Goal: Task Accomplishment & Management: Manage account settings

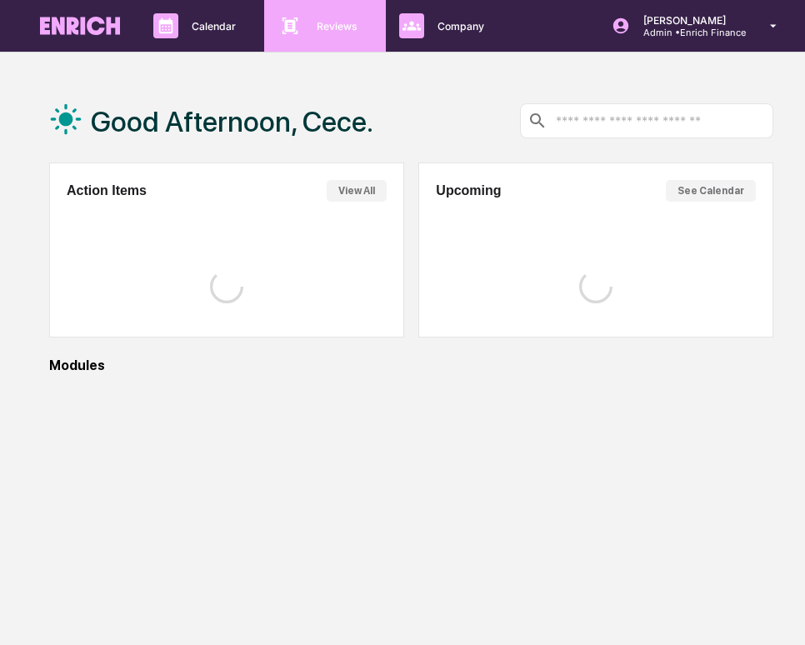
click at [360, 32] on p "Reviews" at bounding box center [334, 26] width 63 height 13
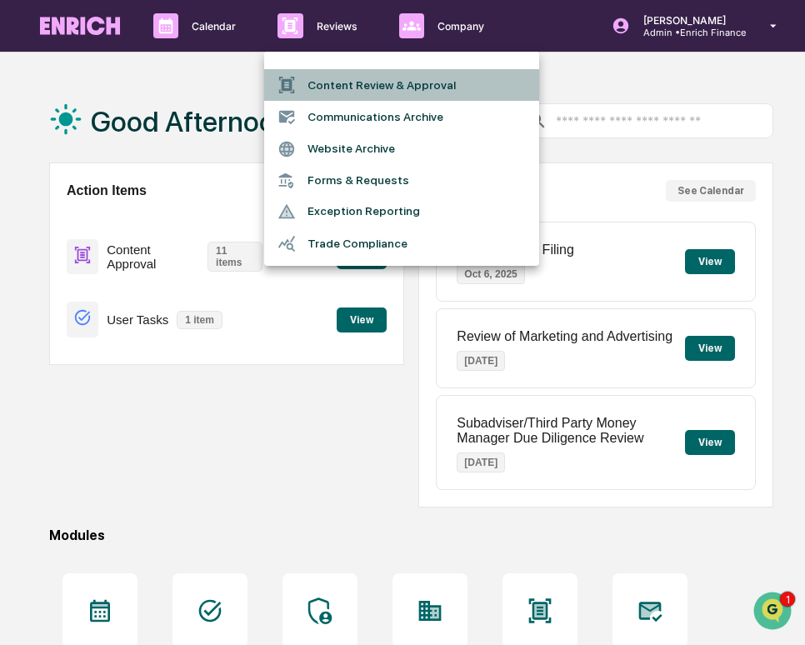
click at [348, 83] on li "Content Review & Approval" at bounding box center [401, 85] width 275 height 32
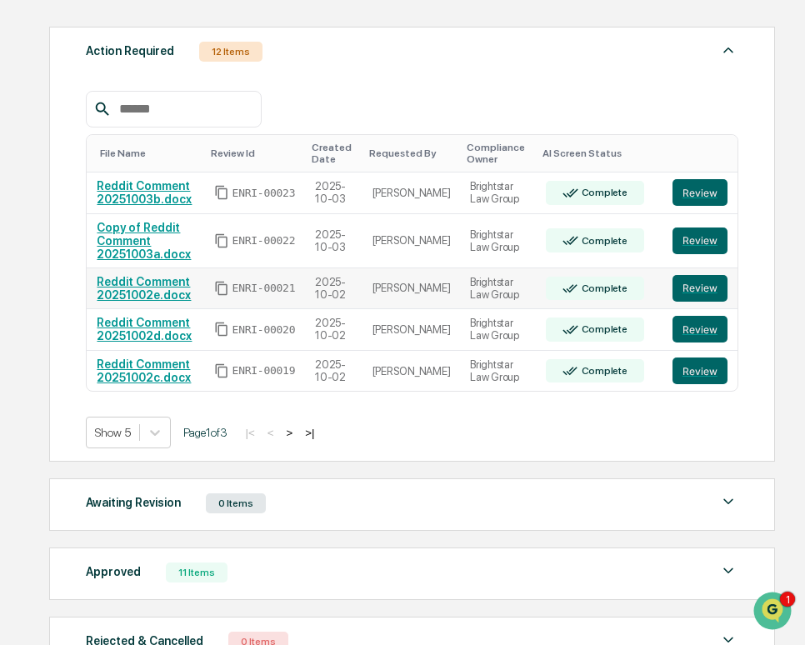
scroll to position [262, 0]
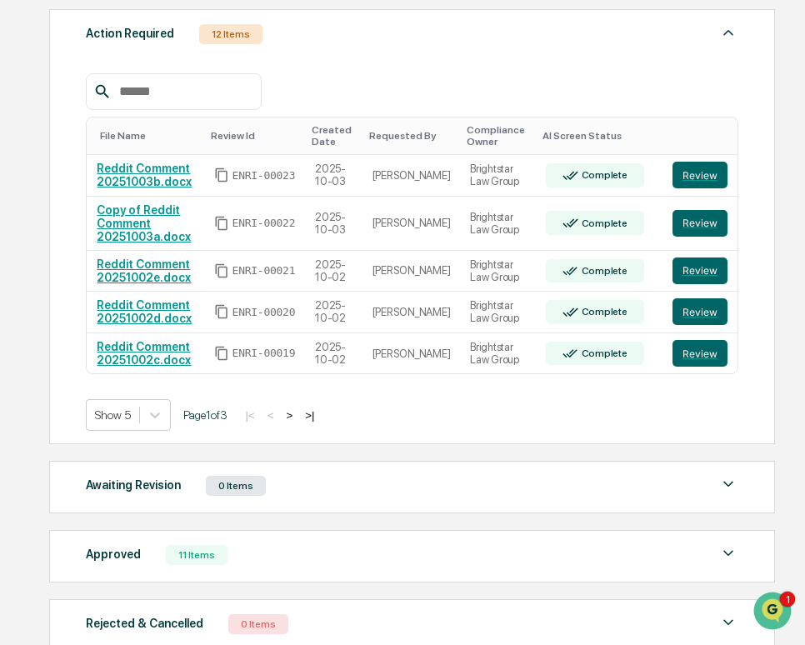
click at [298, 422] on button ">" at bounding box center [289, 415] width 17 height 14
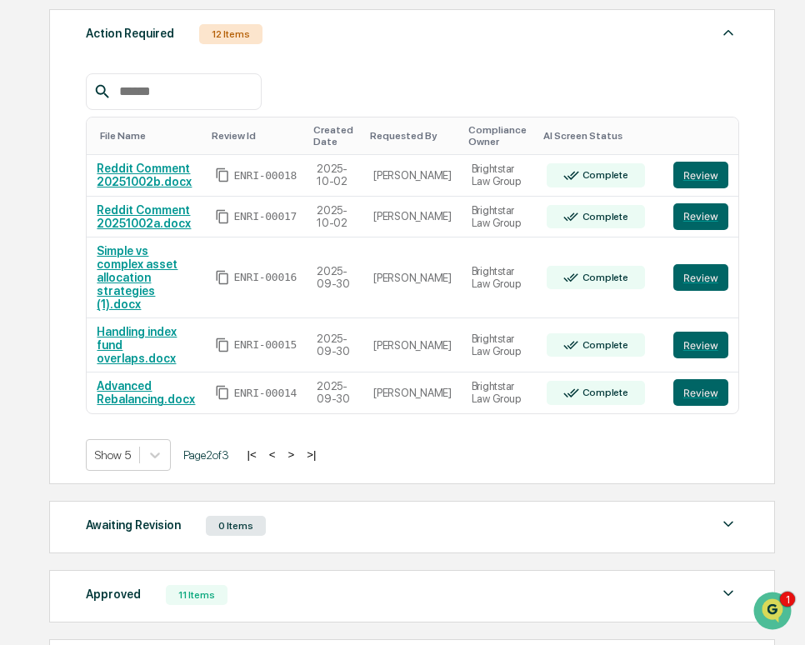
click at [299, 448] on button ">" at bounding box center [291, 455] width 17 height 14
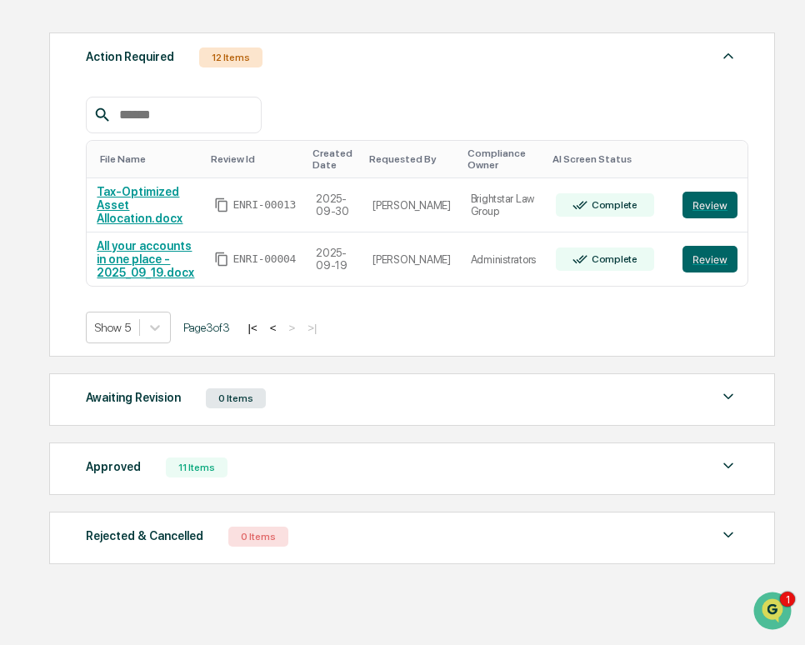
click at [282, 333] on button "<" at bounding box center [273, 328] width 17 height 14
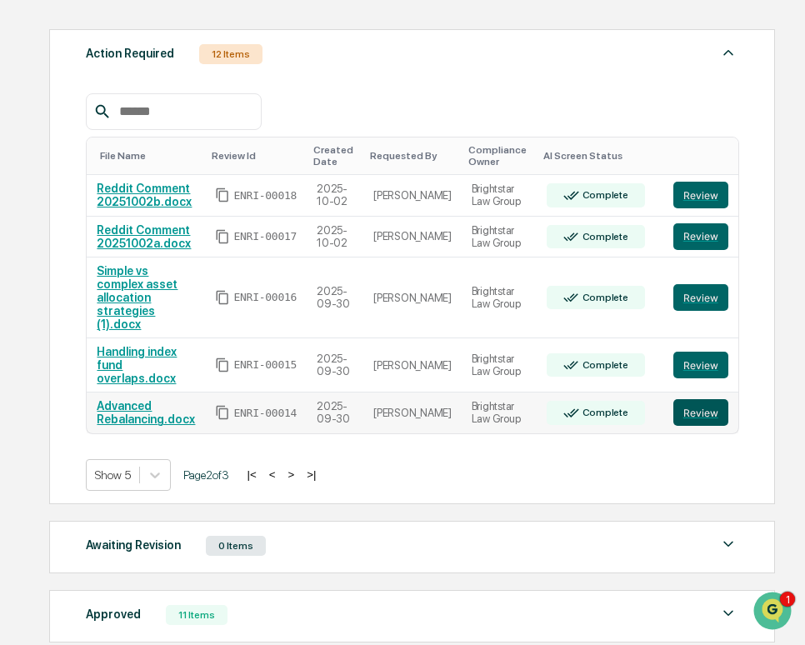
click at [708, 399] on button "Review" at bounding box center [700, 412] width 55 height 27
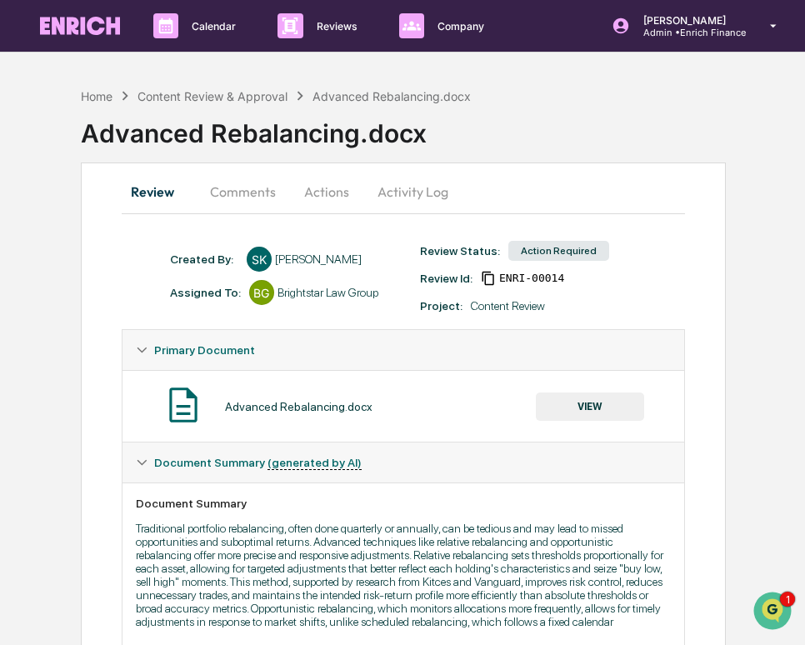
click at [229, 88] on div "Home Content Review & Approval Advanced Rebalancing.docx" at bounding box center [276, 96] width 391 height 18
click at [242, 96] on div "Content Review & Approval" at bounding box center [213, 96] width 150 height 14
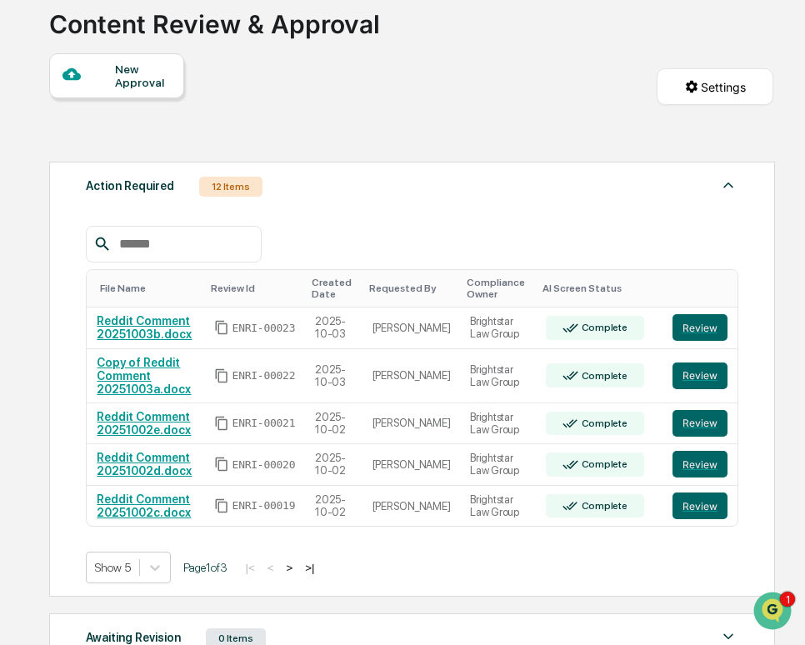
scroll to position [170, 0]
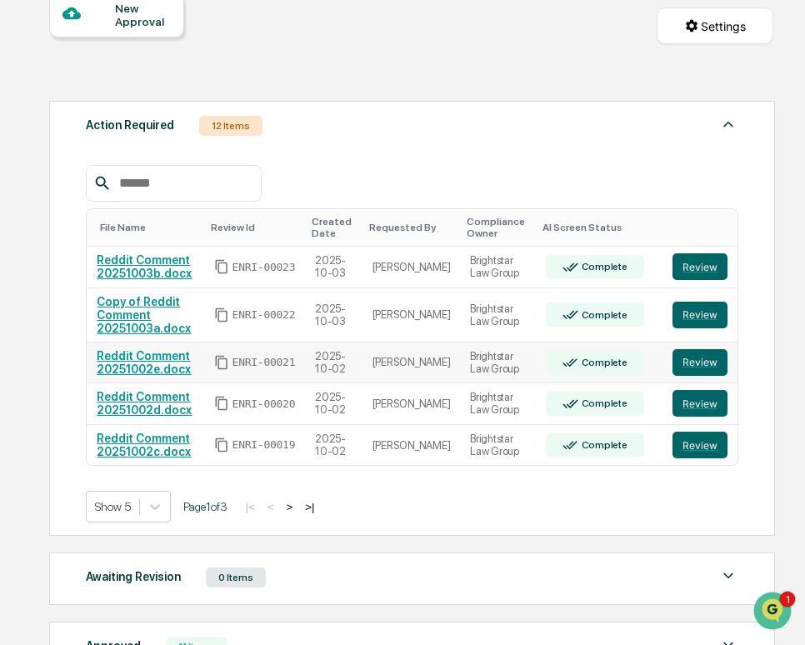
click at [701, 380] on td "Review" at bounding box center [700, 364] width 75 height 42
click at [701, 373] on button "Review" at bounding box center [700, 362] width 55 height 27
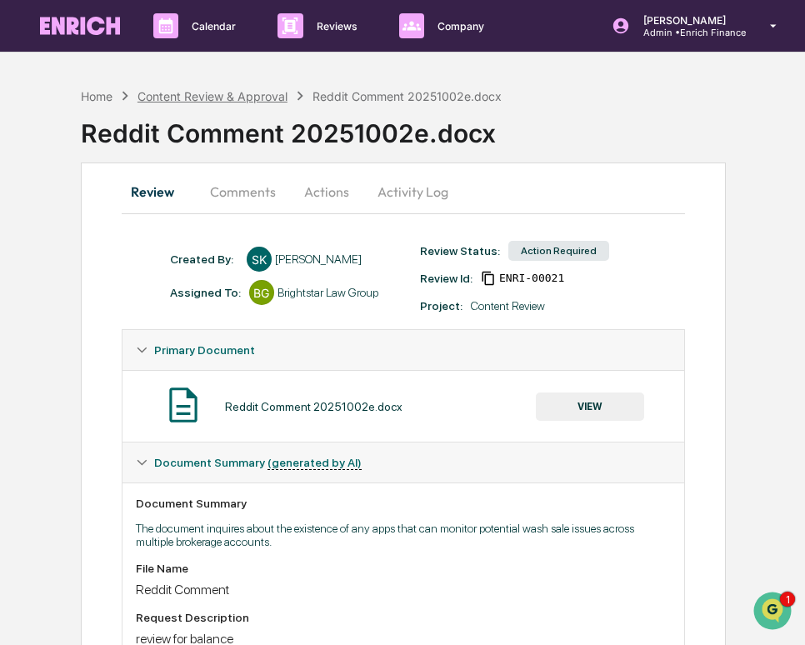
click at [201, 91] on div "Content Review & Approval" at bounding box center [213, 96] width 150 height 14
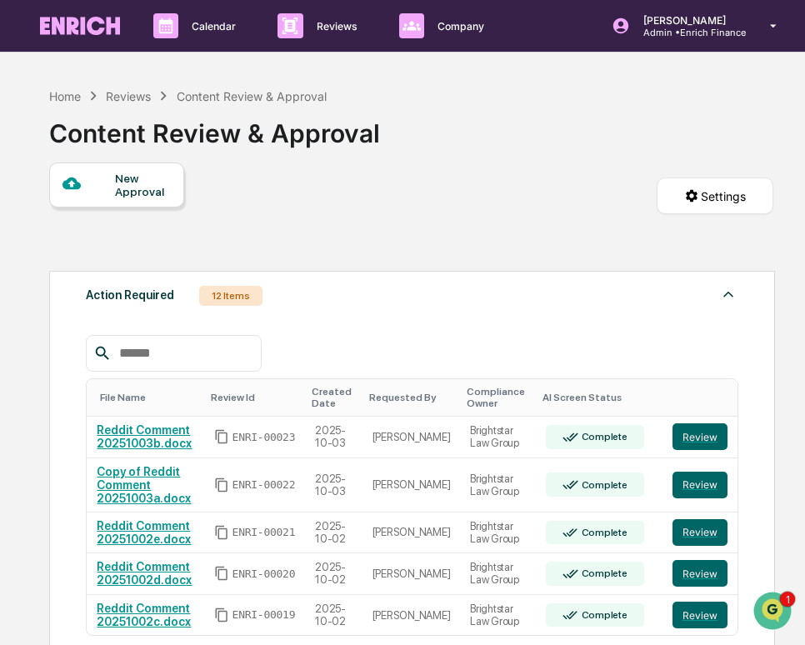
scroll to position [353, 0]
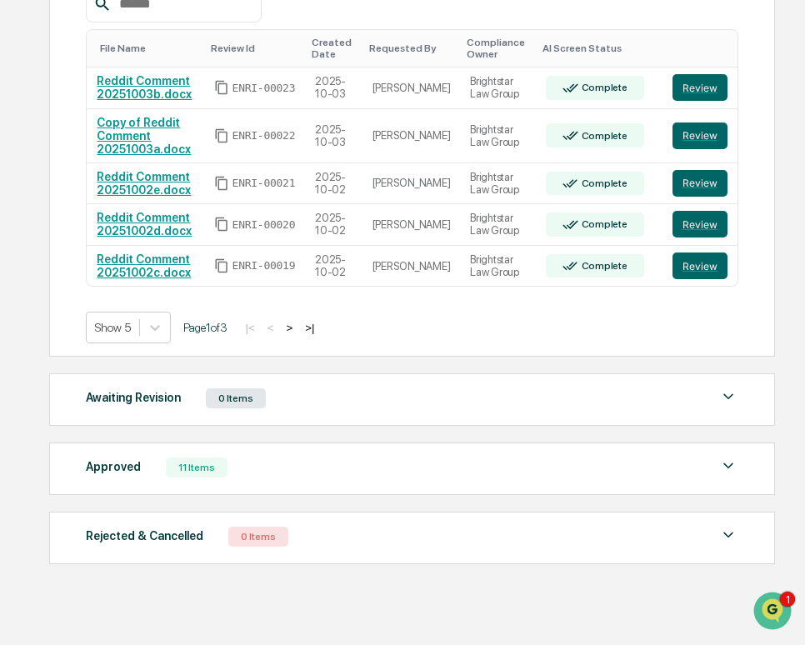
click at [298, 328] on button ">" at bounding box center [289, 328] width 17 height 14
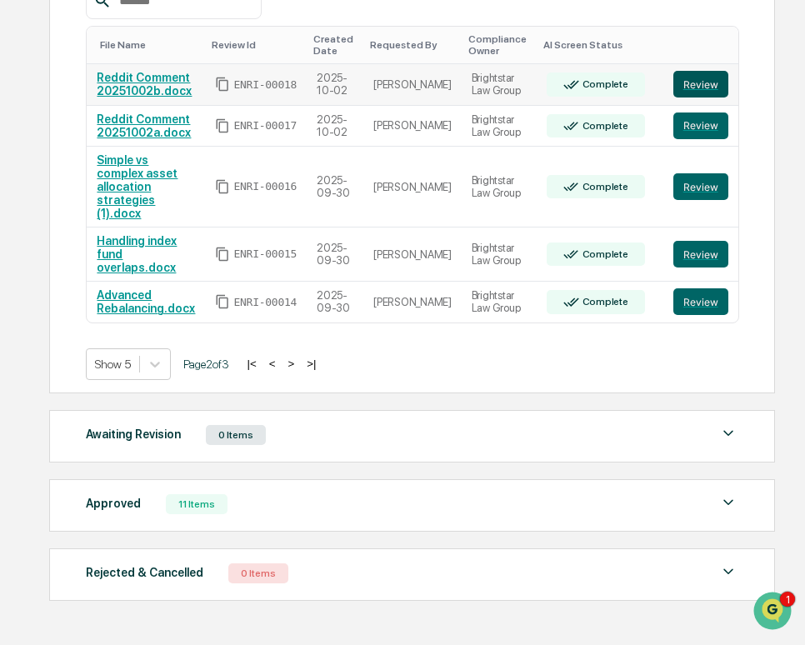
click at [699, 93] on button "Review" at bounding box center [700, 84] width 55 height 27
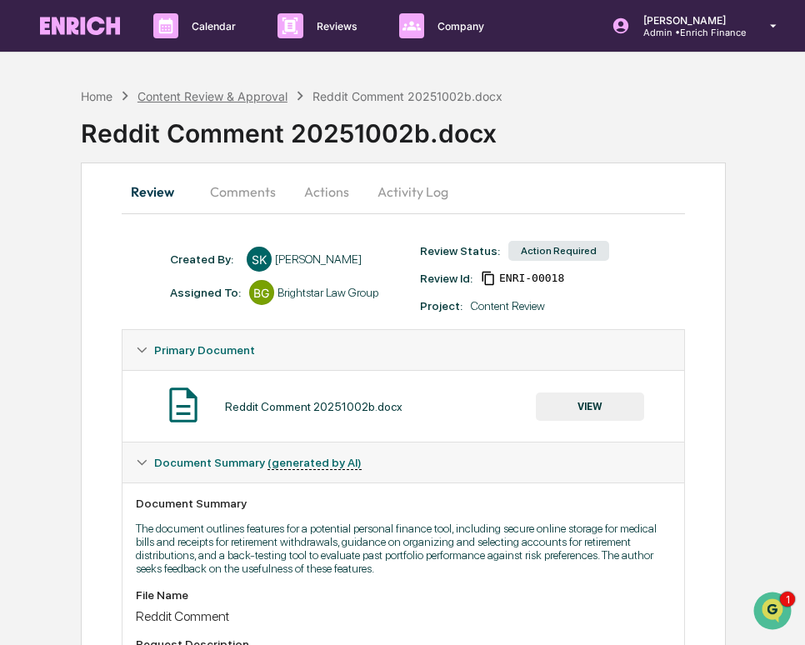
click at [218, 98] on div "Content Review & Approval" at bounding box center [213, 96] width 150 height 14
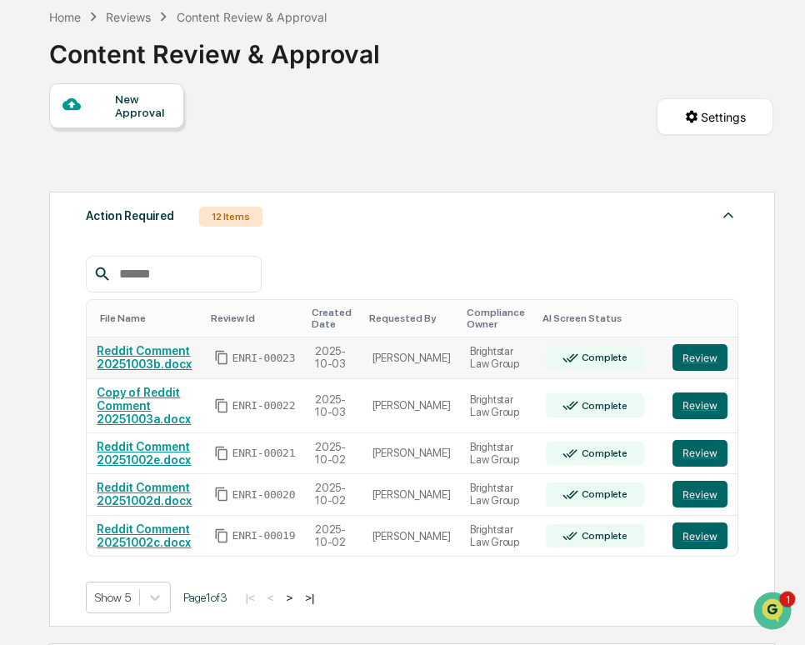
scroll to position [82, 0]
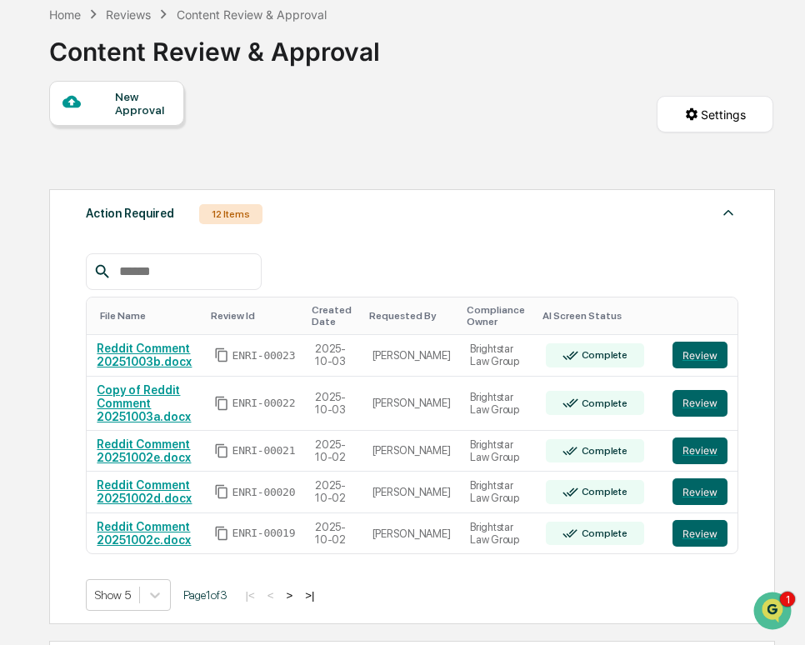
click at [298, 598] on button ">" at bounding box center [289, 595] width 17 height 14
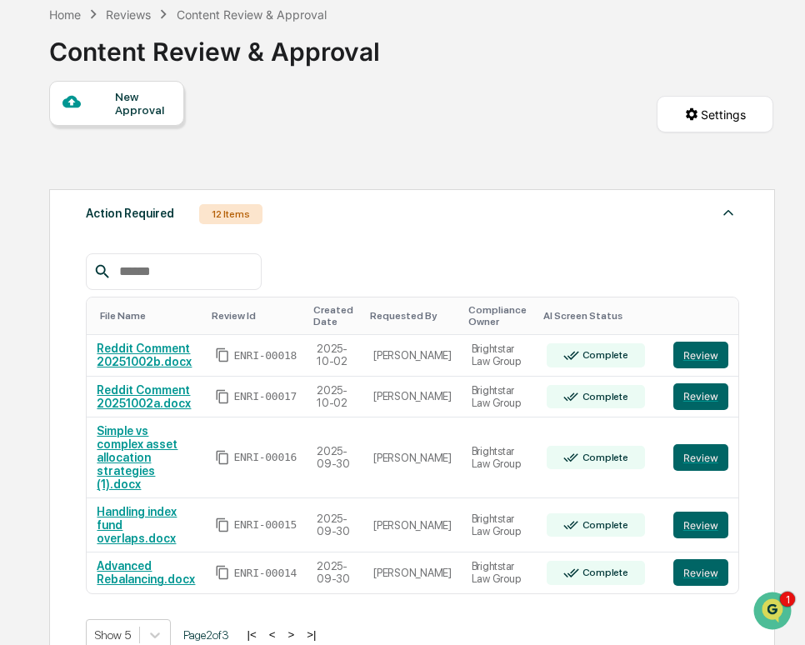
click at [299, 628] on button ">" at bounding box center [291, 635] width 17 height 14
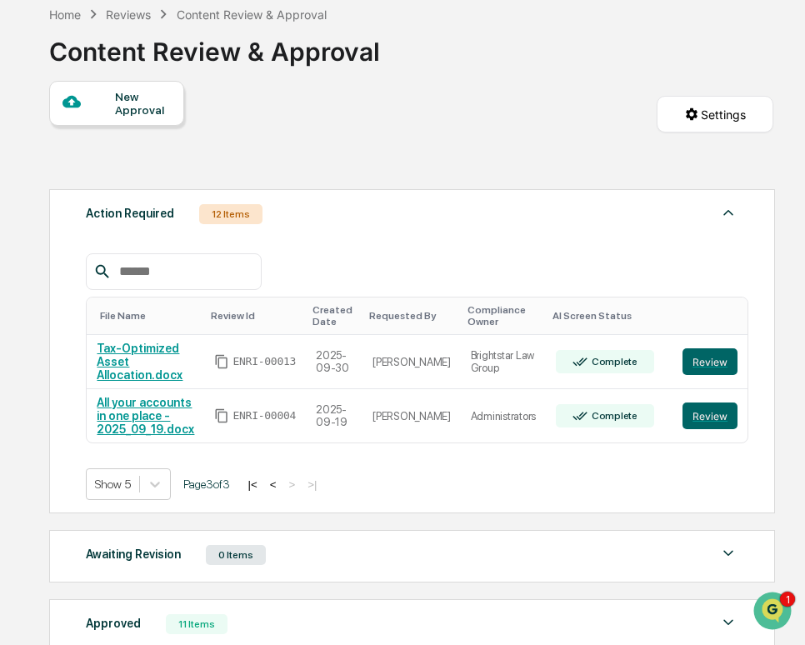
click at [282, 490] on button "<" at bounding box center [273, 485] width 17 height 14
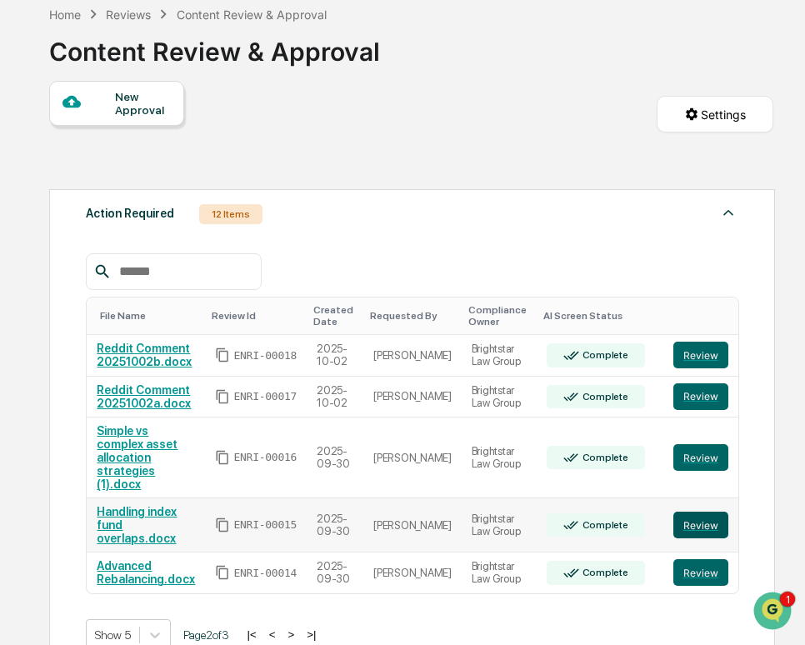
click at [694, 512] on button "Review" at bounding box center [700, 525] width 55 height 27
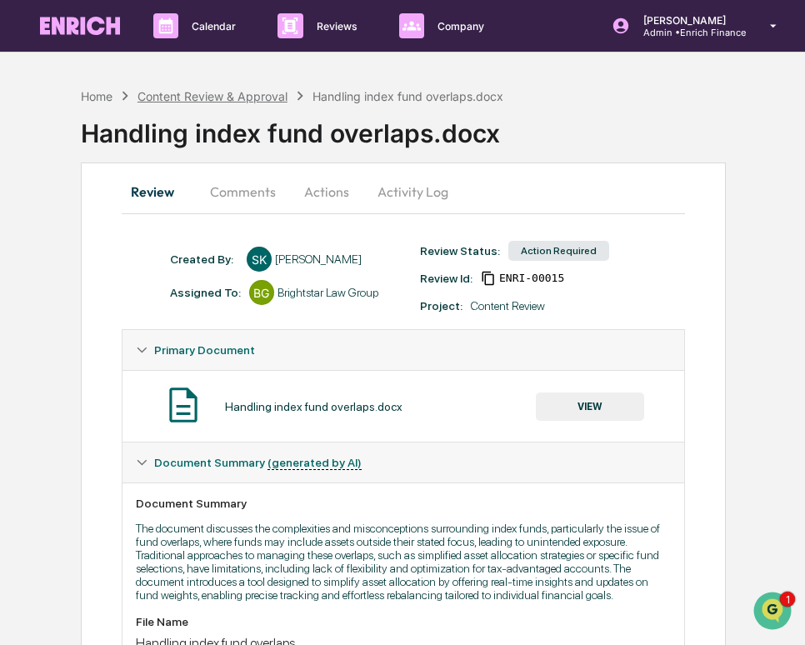
click at [203, 95] on div "Content Review & Approval" at bounding box center [213, 96] width 150 height 14
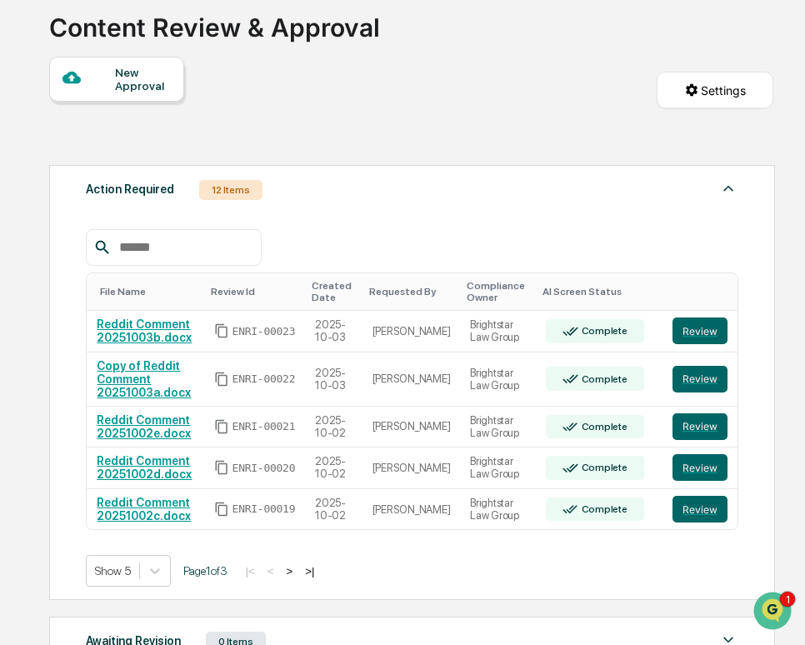
scroll to position [109, 0]
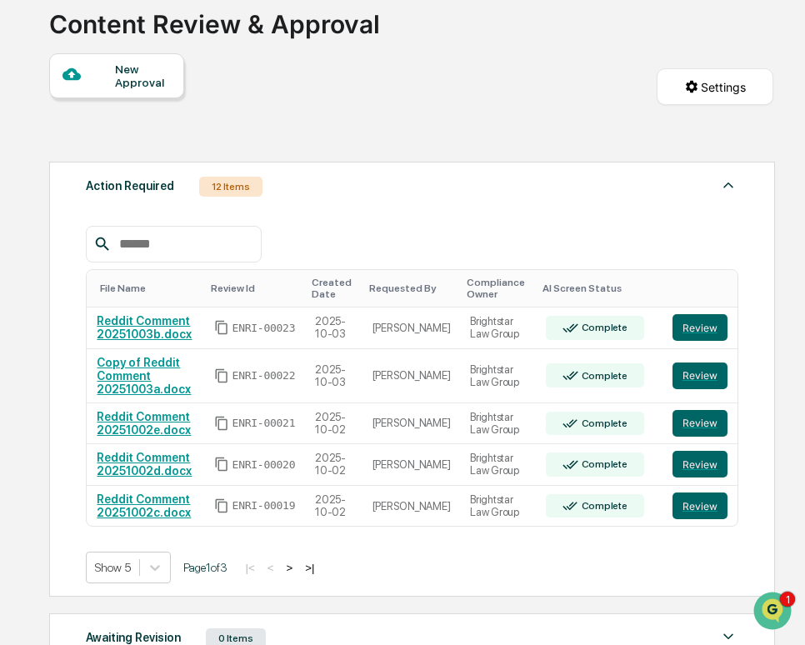
click at [298, 573] on button ">" at bounding box center [289, 568] width 17 height 14
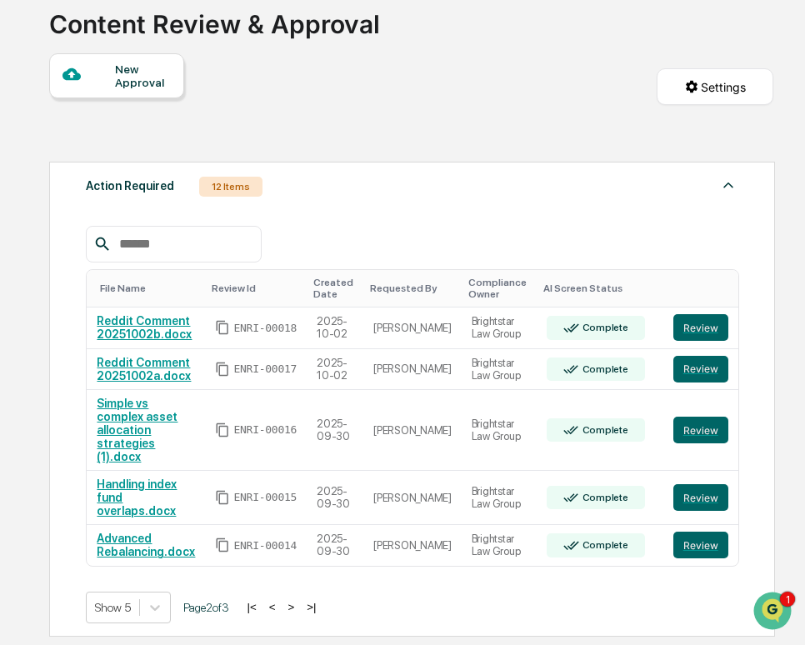
click at [299, 600] on button ">" at bounding box center [291, 607] width 17 height 14
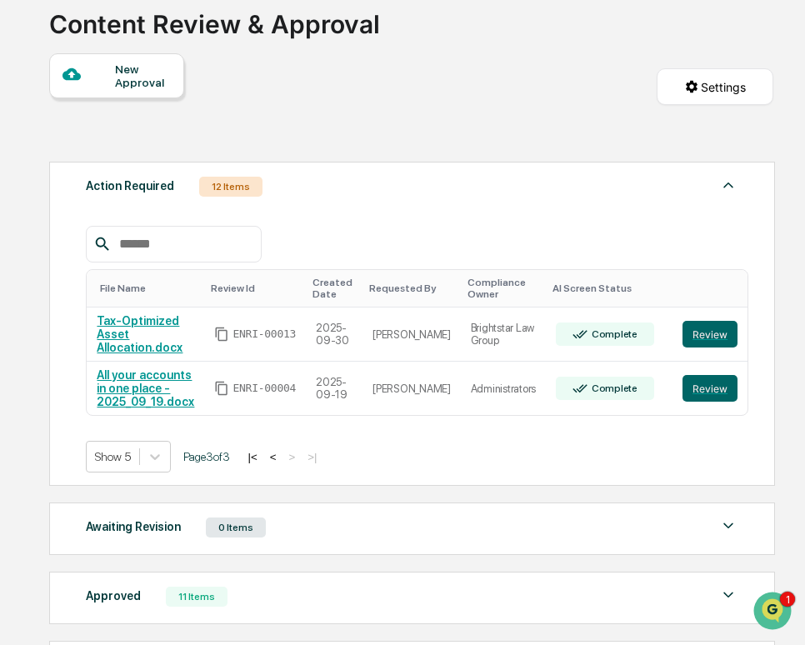
click at [282, 458] on button "<" at bounding box center [273, 457] width 17 height 14
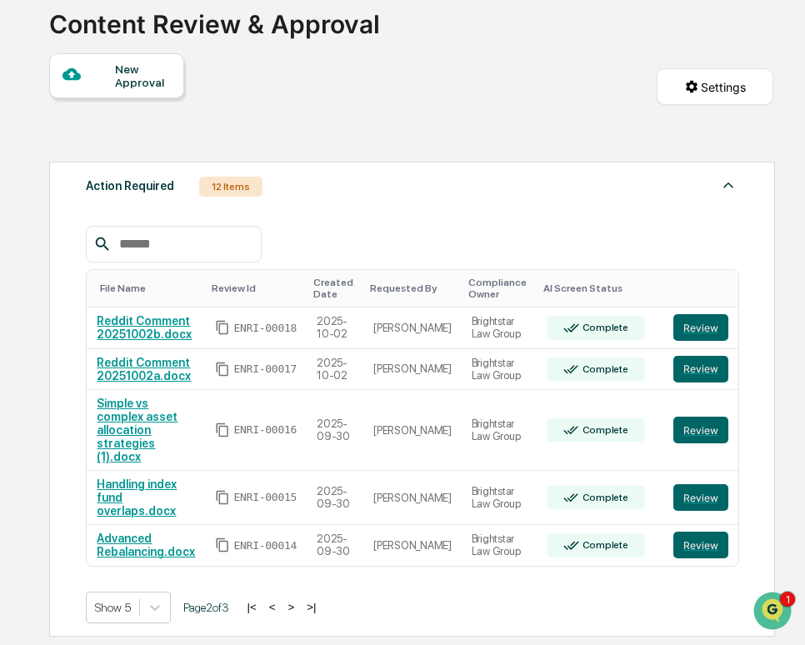
click at [281, 600] on button "<" at bounding box center [272, 607] width 17 height 14
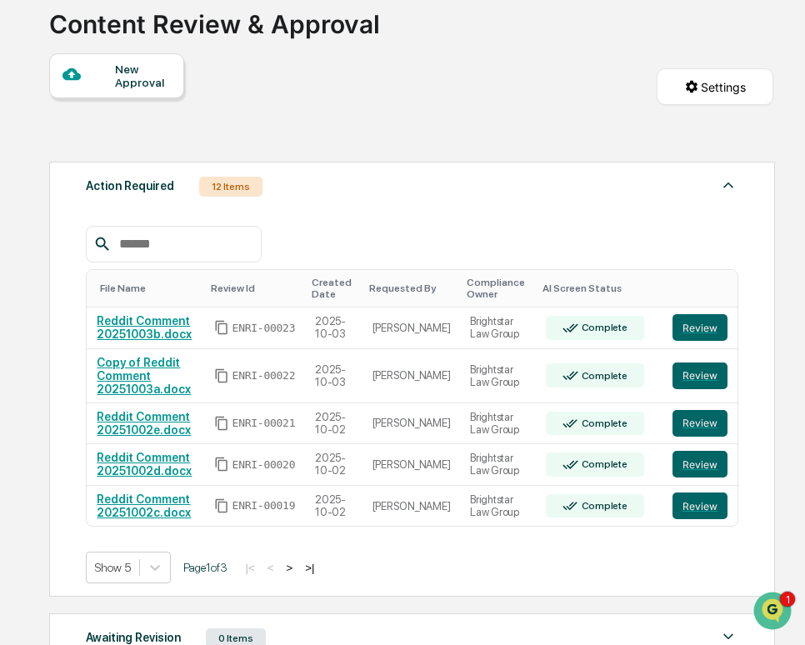
click at [298, 568] on button ">" at bounding box center [289, 568] width 17 height 14
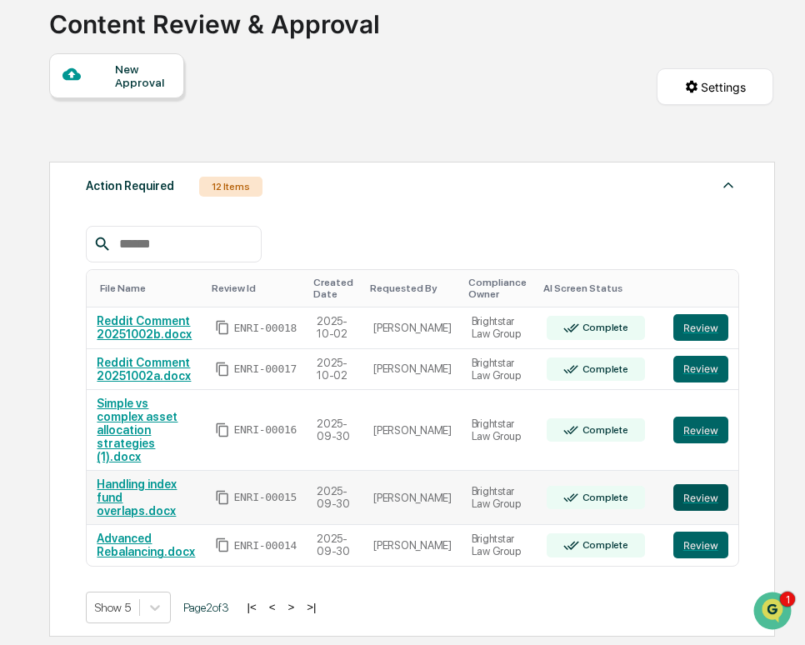
click at [711, 484] on button "Review" at bounding box center [700, 497] width 55 height 27
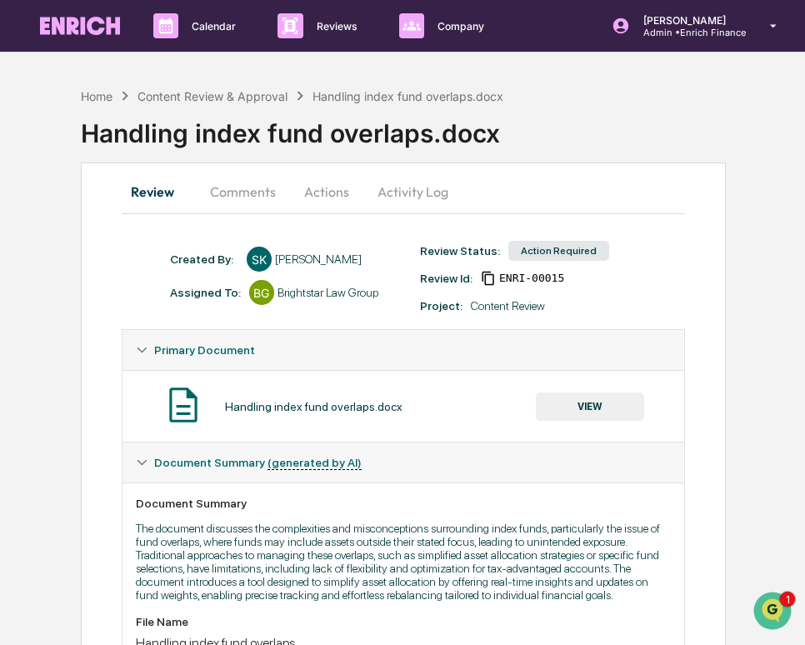
click at [243, 83] on div "Home Content Review & Approval Handling index fund overlaps.docx Handling index…" at bounding box center [443, 120] width 724 height 83
click at [236, 86] on div "Home Content Review & Approval Handling index fund overlaps.docx Handling index…" at bounding box center [443, 120] width 724 height 83
click at [243, 98] on div "Content Review & Approval" at bounding box center [213, 96] width 150 height 14
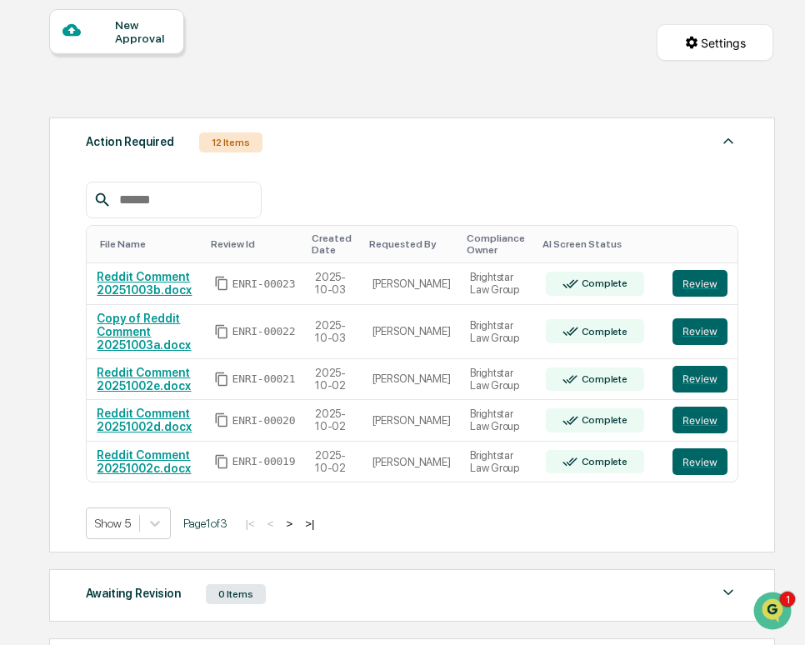
scroll to position [353, 0]
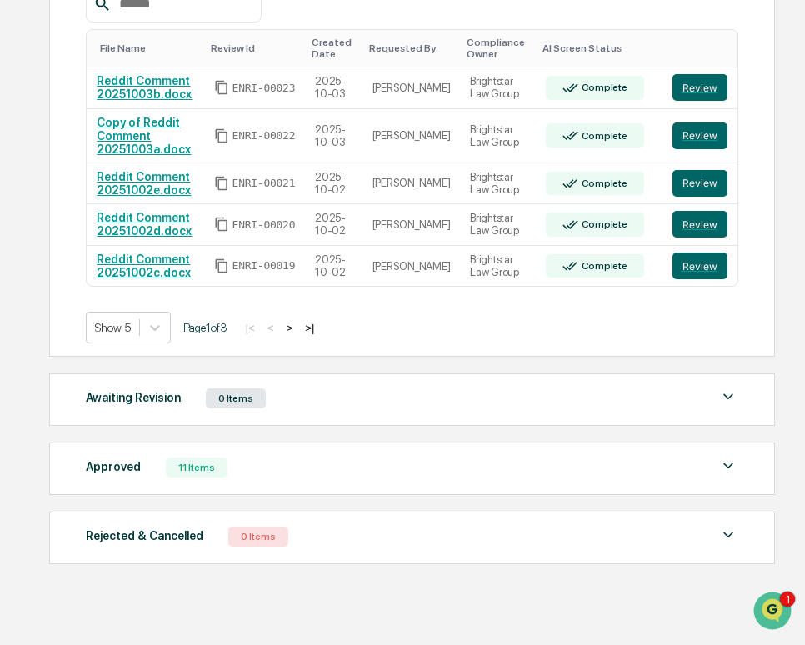
click at [298, 321] on button ">" at bounding box center [289, 328] width 17 height 14
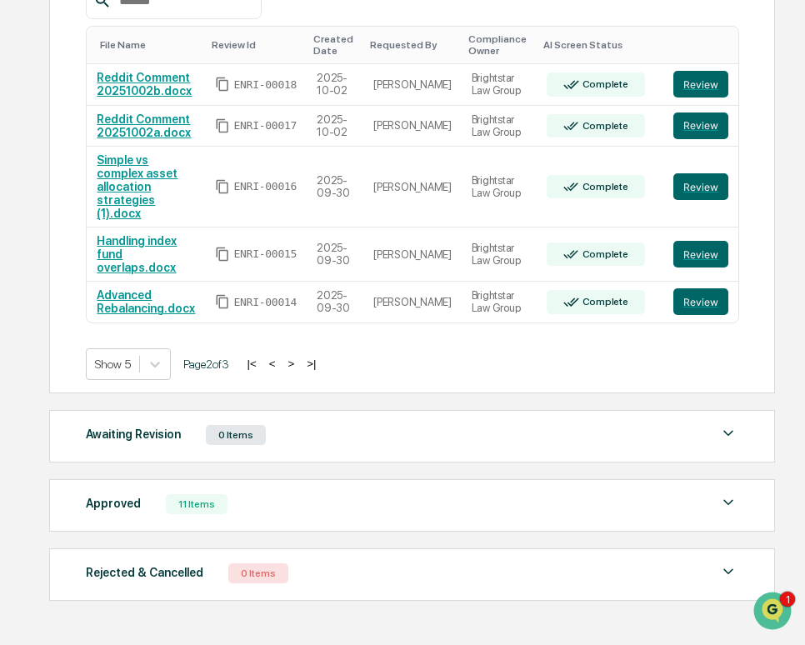
click at [299, 357] on button ">" at bounding box center [291, 364] width 17 height 14
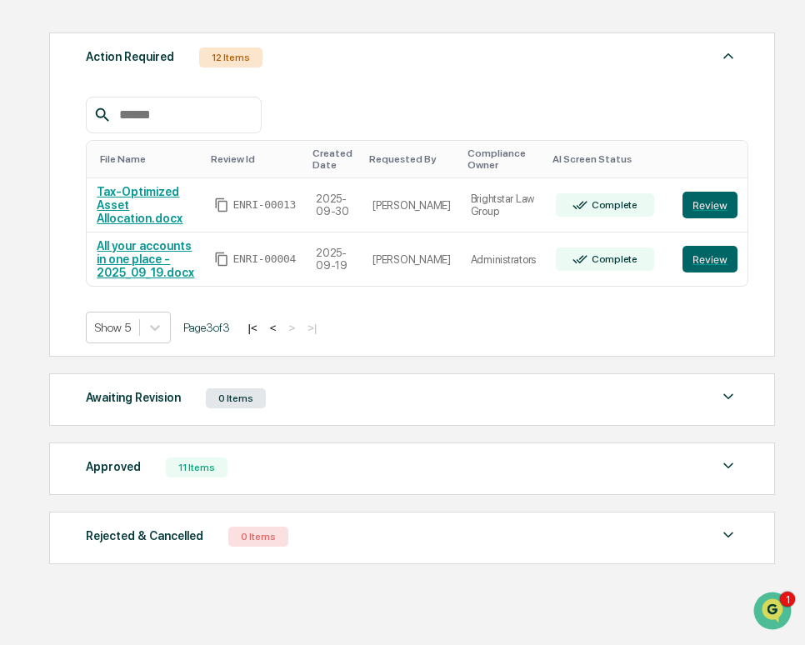
click at [282, 327] on button "<" at bounding box center [273, 328] width 17 height 14
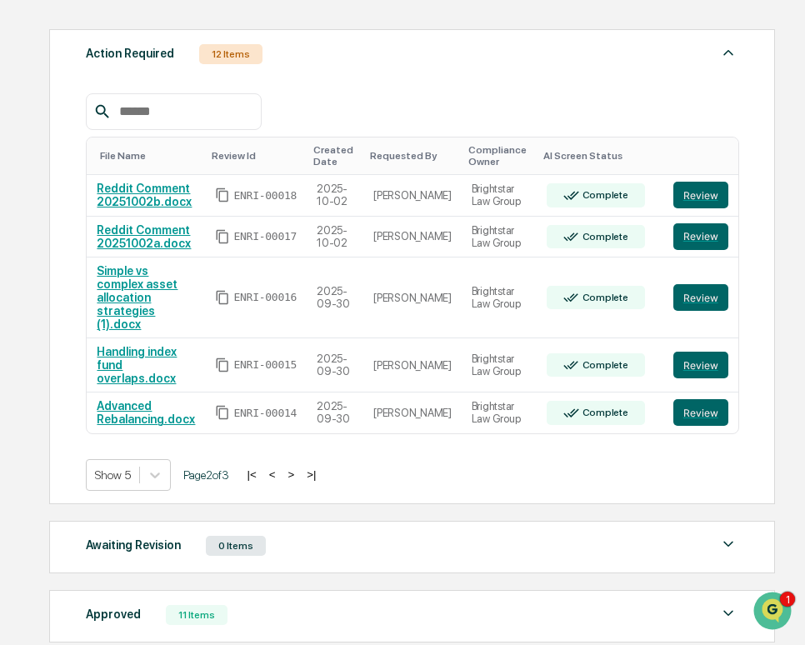
click at [299, 468] on button ">" at bounding box center [291, 475] width 17 height 14
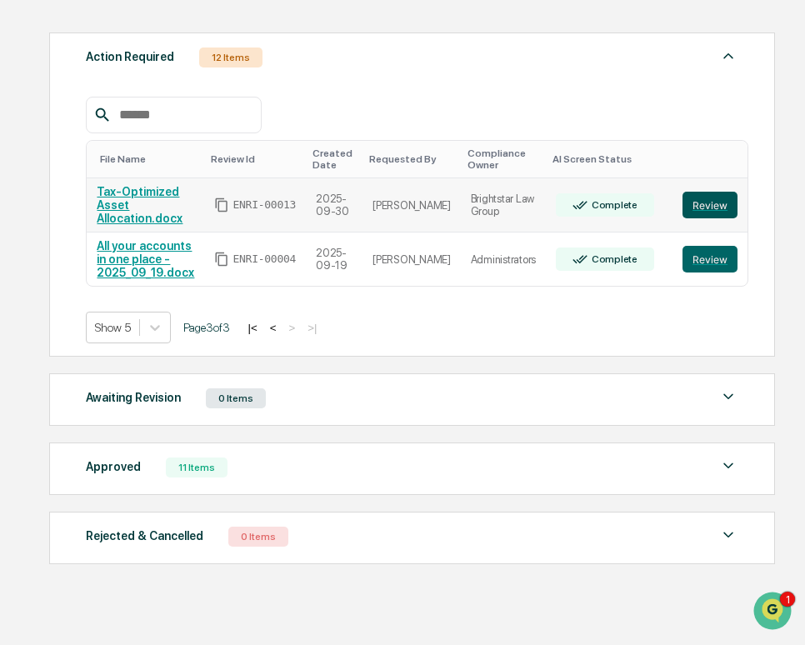
click at [709, 203] on button "Review" at bounding box center [710, 205] width 55 height 27
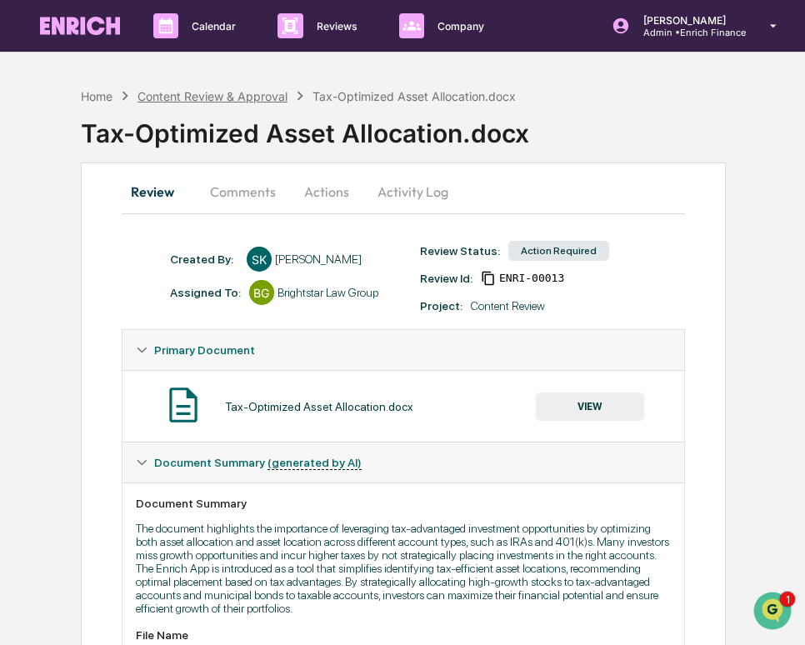
click at [225, 93] on div "Content Review & Approval" at bounding box center [213, 96] width 150 height 14
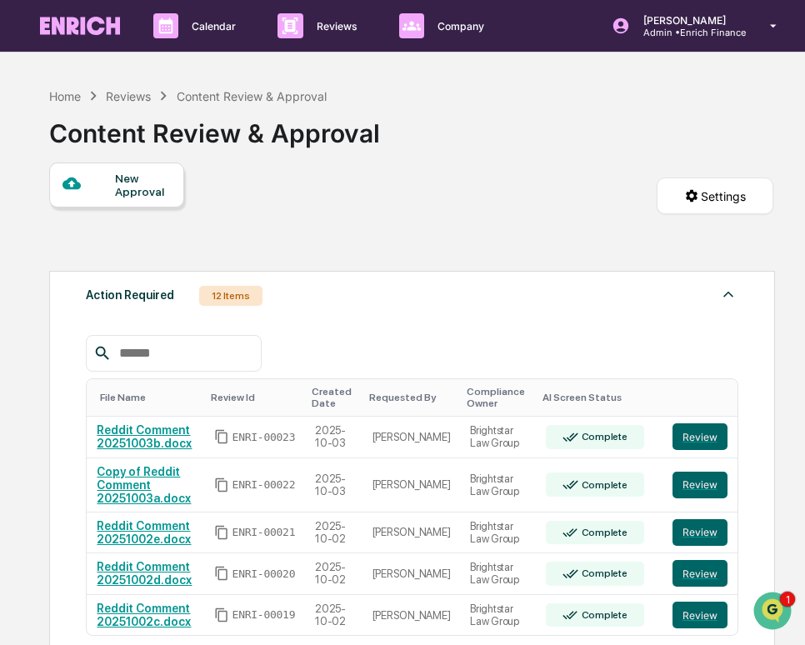
scroll to position [353, 0]
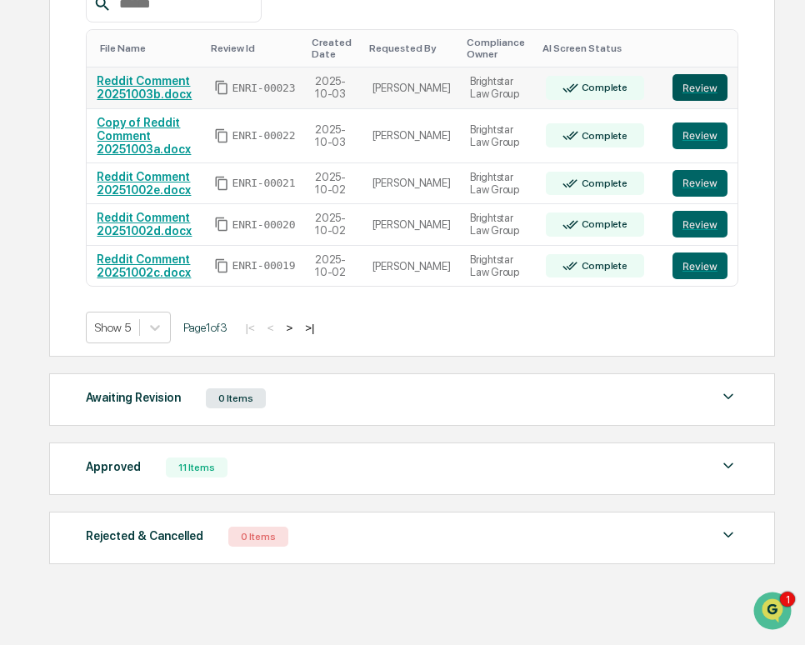
click at [712, 81] on button "Review" at bounding box center [700, 87] width 55 height 27
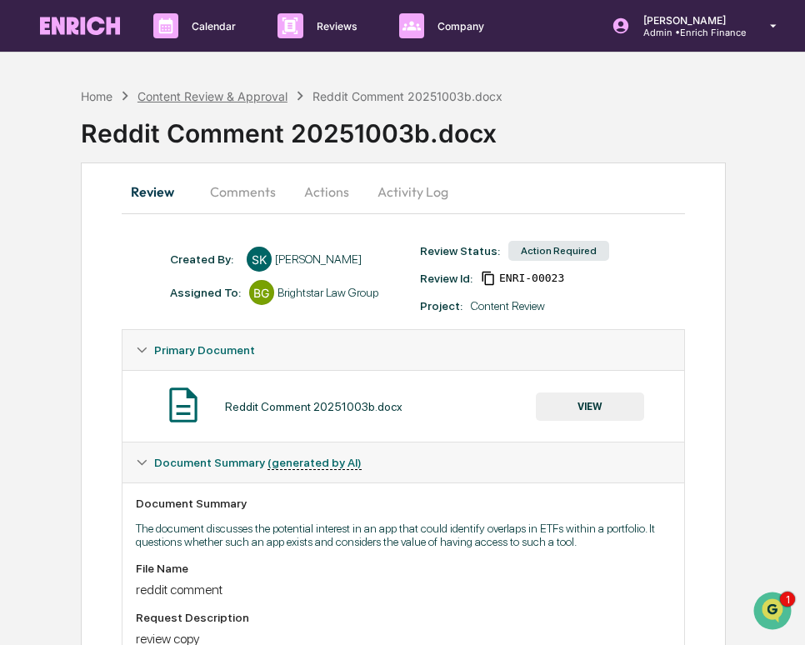
click at [194, 93] on div "Content Review & Approval" at bounding box center [213, 96] width 150 height 14
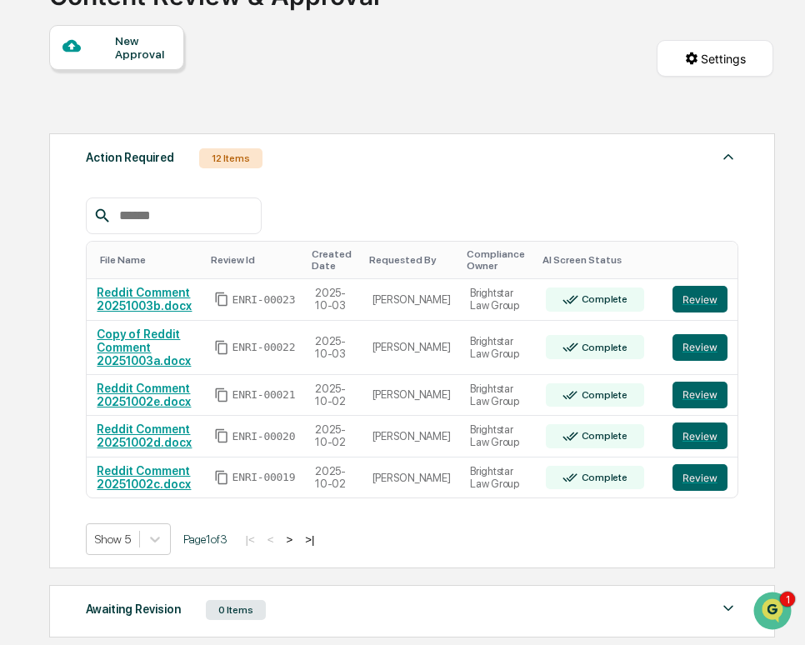
scroll to position [353, 0]
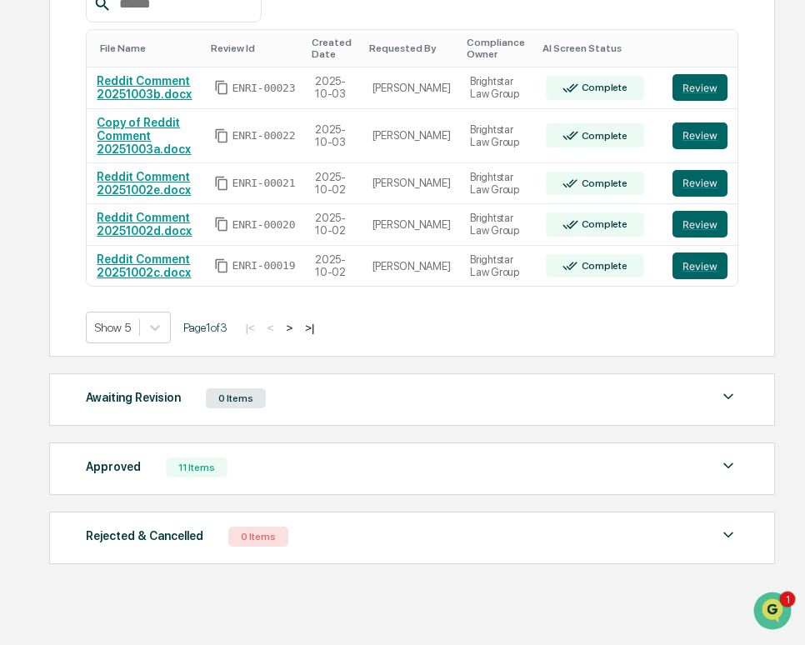
click at [298, 329] on button ">" at bounding box center [289, 328] width 17 height 14
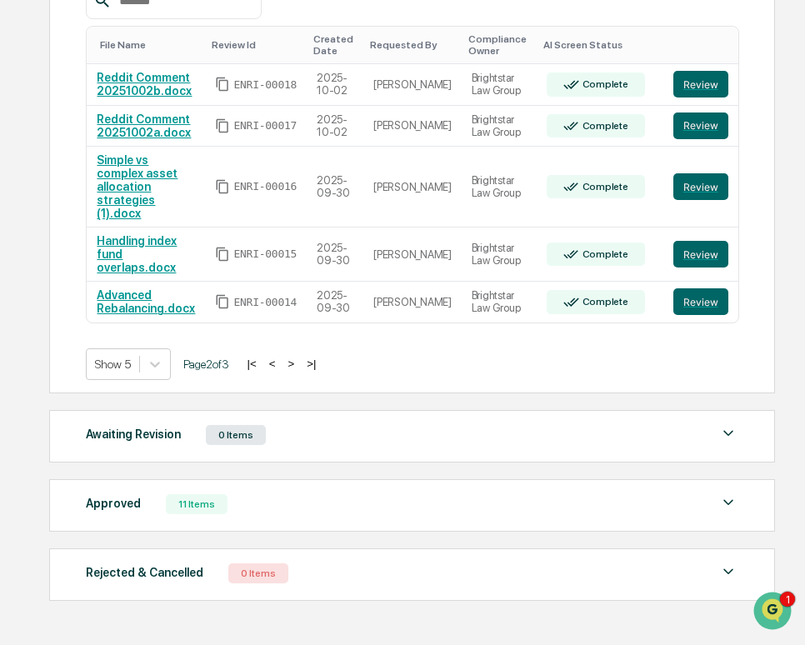
click at [299, 357] on button ">" at bounding box center [291, 364] width 17 height 14
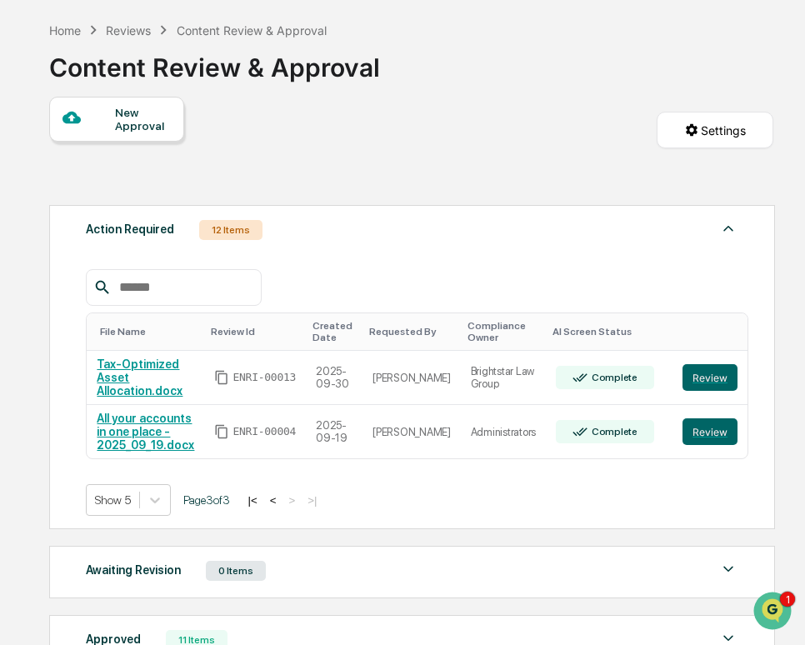
scroll to position [57, 0]
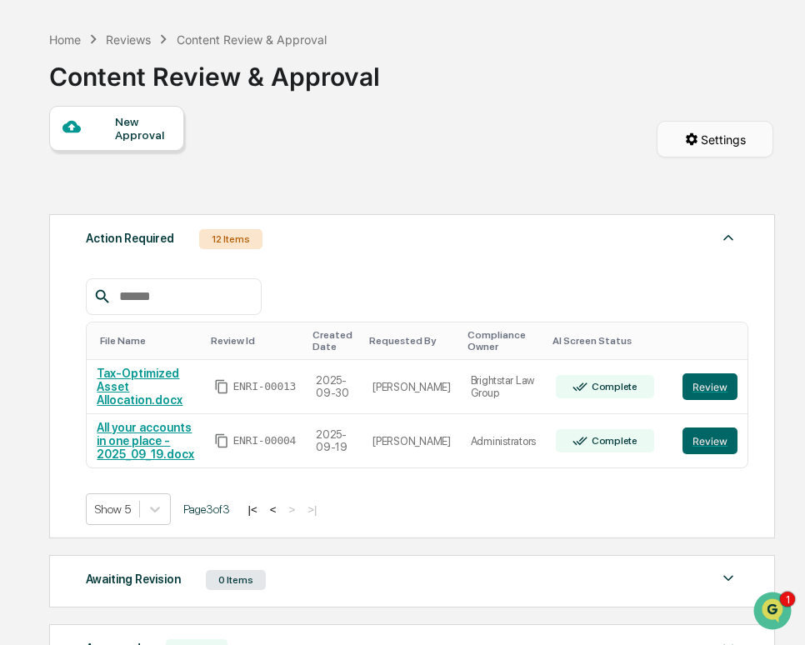
click at [712, 141] on html "Calendar Manage Tasks Reviews Approval Management Company People, Data, Setting…" at bounding box center [402, 265] width 805 height 645
click at [700, 176] on div "Projects and Rules Settings" at bounding box center [700, 179] width 187 height 27
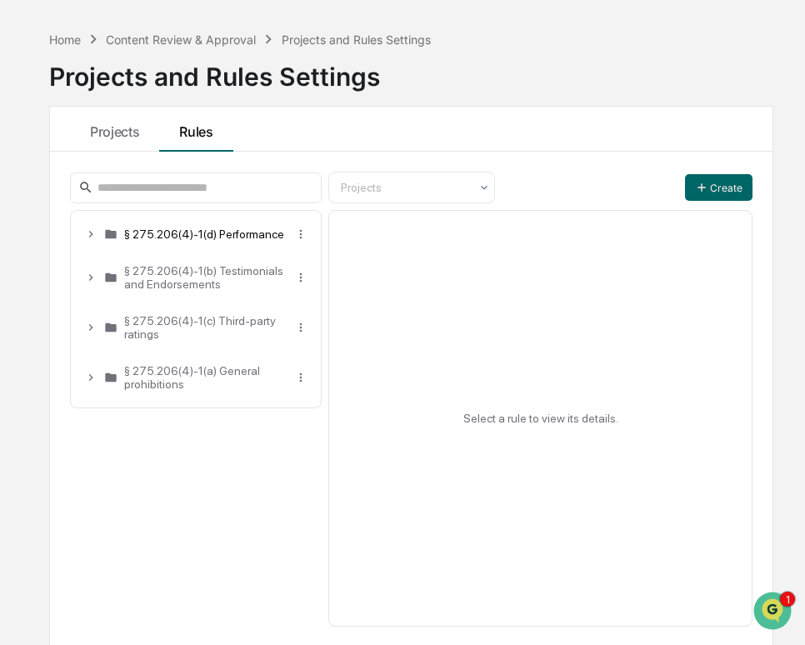
click at [139, 231] on div "§ 275.206(4)-1(d) Performance" at bounding box center [205, 234] width 163 height 13
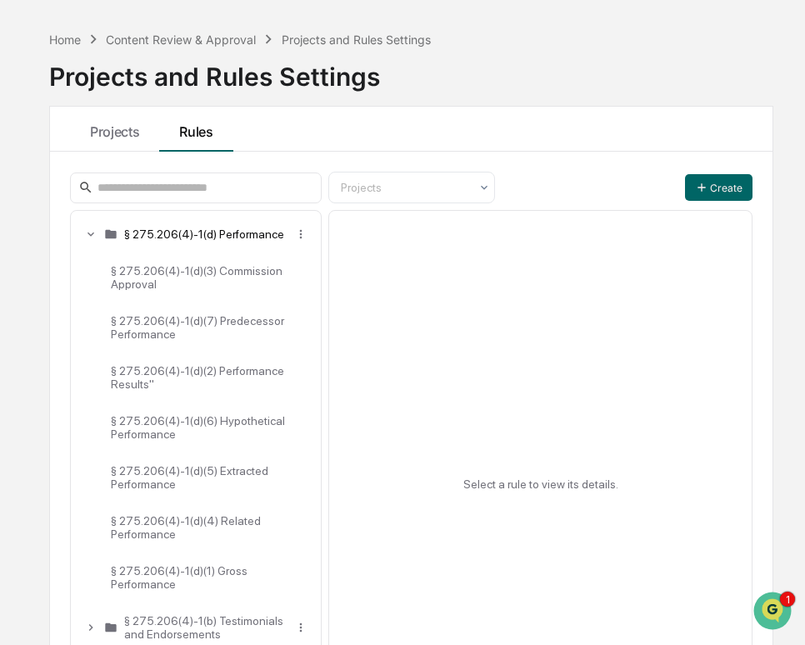
click at [139, 231] on div "§ 275.206(4)-1(d) Performance" at bounding box center [205, 234] width 163 height 13
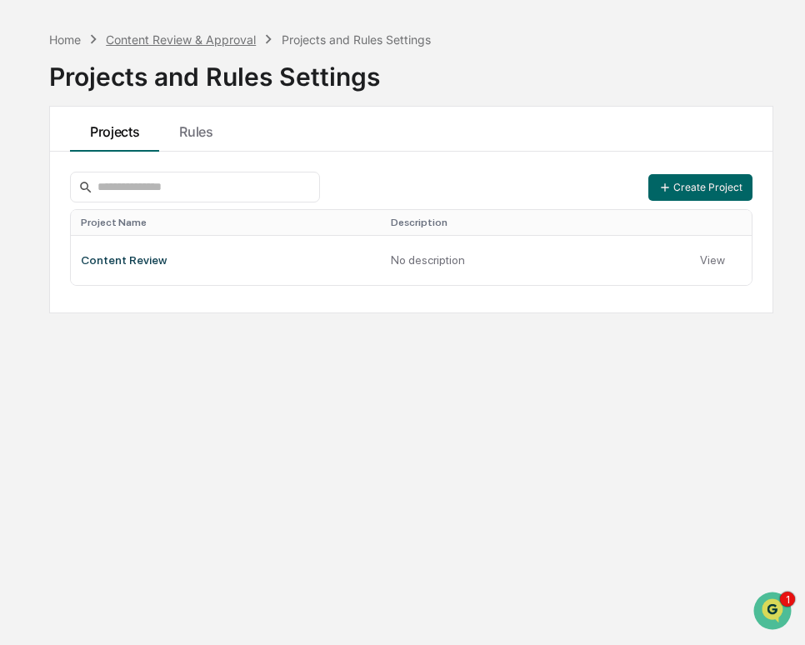
click at [227, 38] on div "Content Review & Approval" at bounding box center [181, 40] width 150 height 14
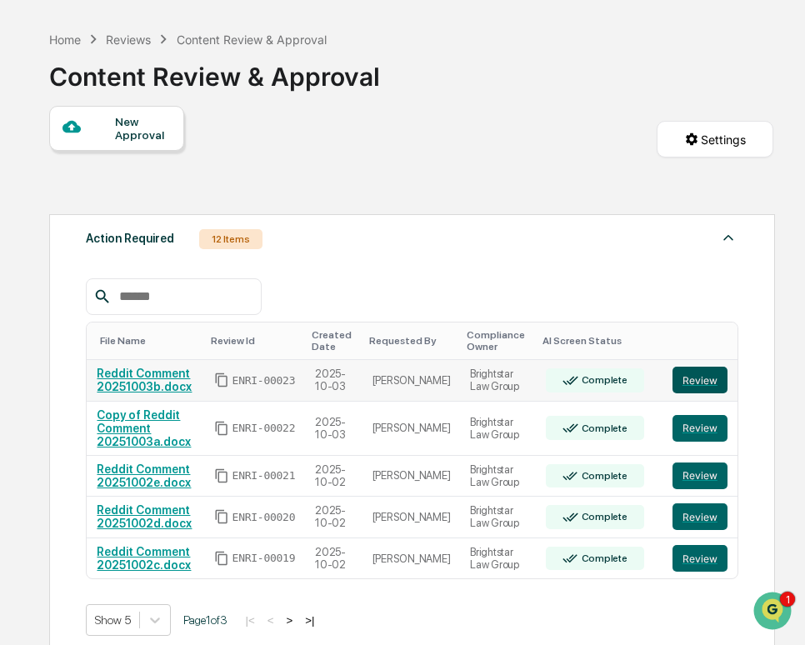
click at [693, 379] on button "Review" at bounding box center [700, 380] width 55 height 27
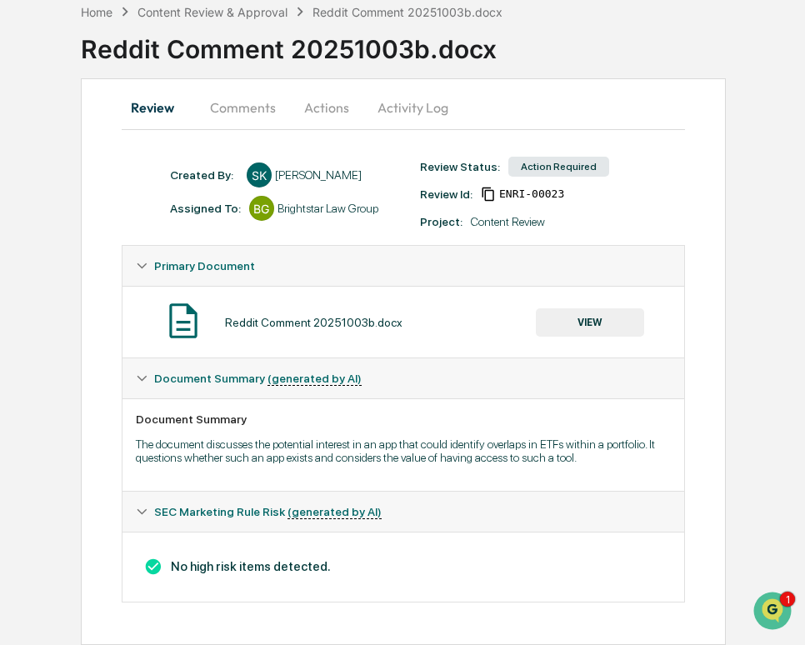
scroll to position [102, 0]
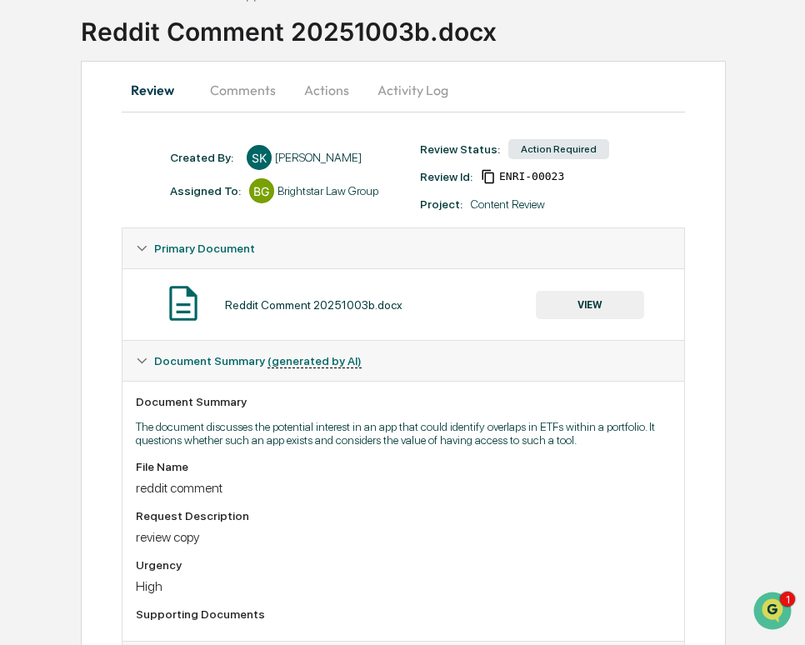
click at [321, 88] on button "Actions" at bounding box center [326, 90] width 75 height 40
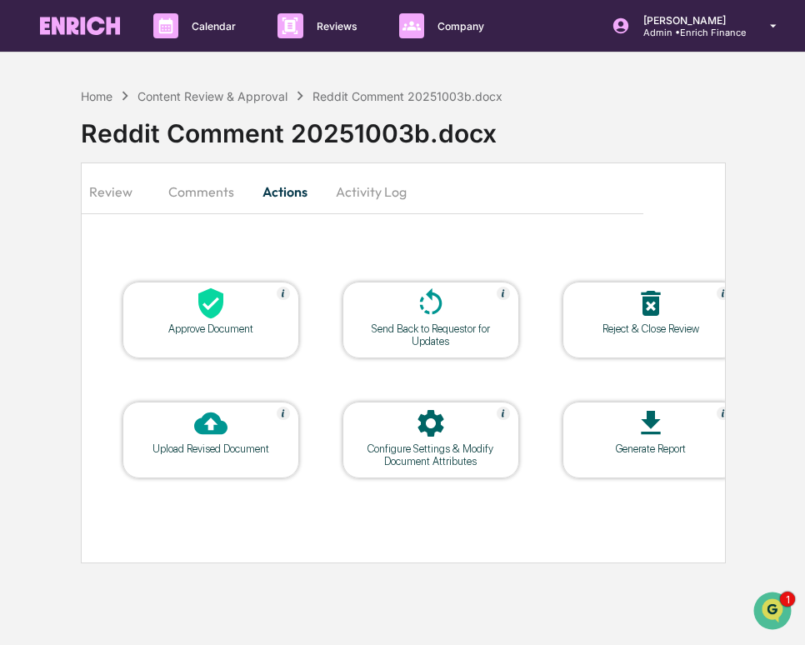
scroll to position [0, 0]
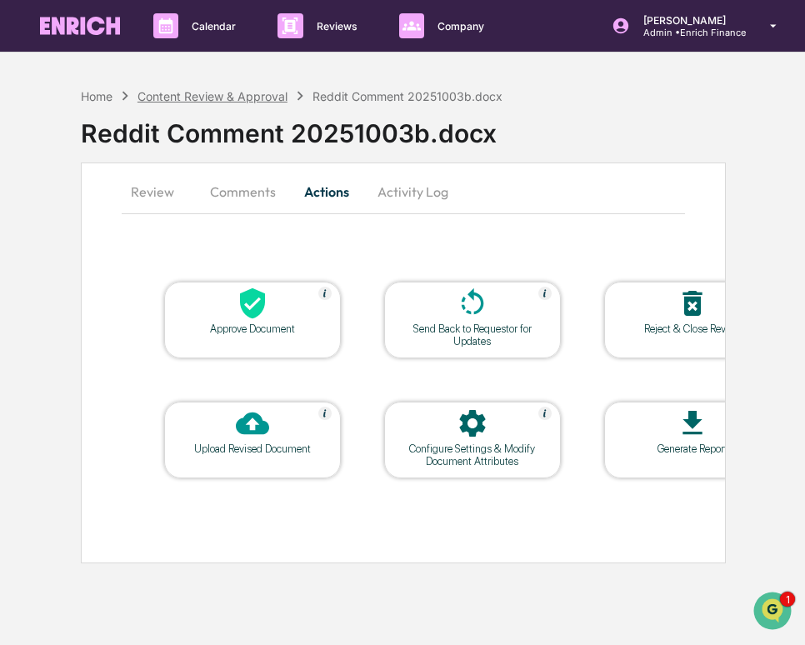
click at [222, 95] on div "Content Review & Approval" at bounding box center [213, 96] width 150 height 14
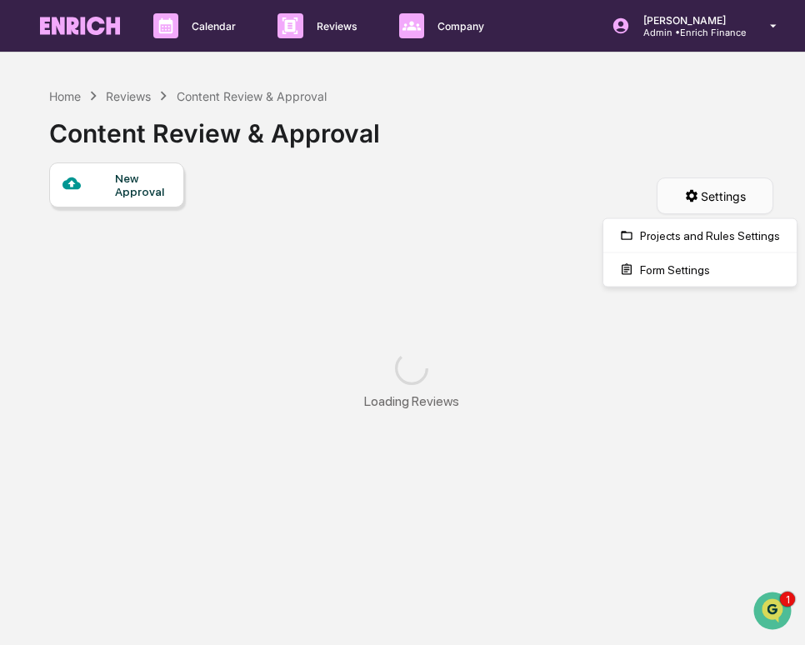
click at [716, 201] on html "Calendar Manage Tasks Reviews Approval Management Company People, Data, Setting…" at bounding box center [402, 322] width 805 height 645
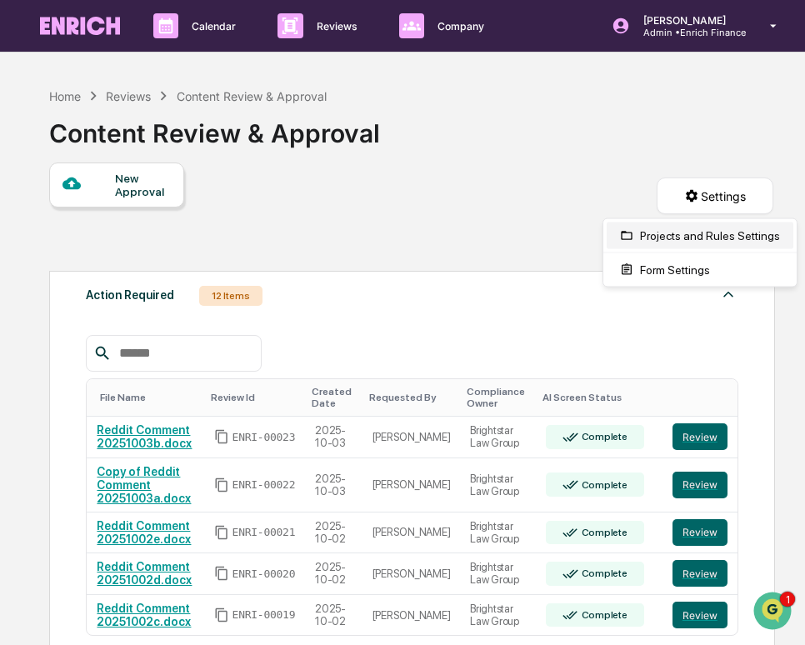
click at [699, 233] on div "Projects and Rules Settings" at bounding box center [700, 236] width 187 height 27
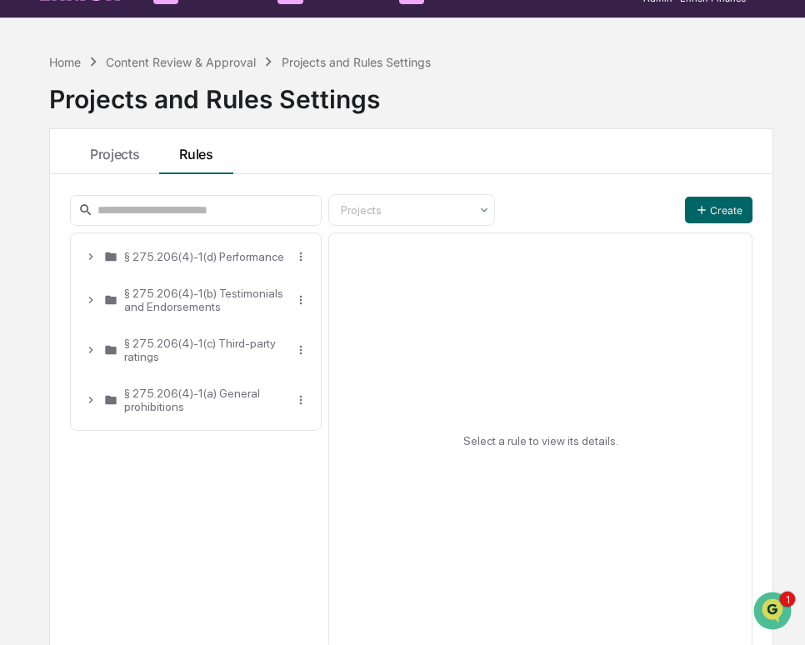
scroll to position [38, 0]
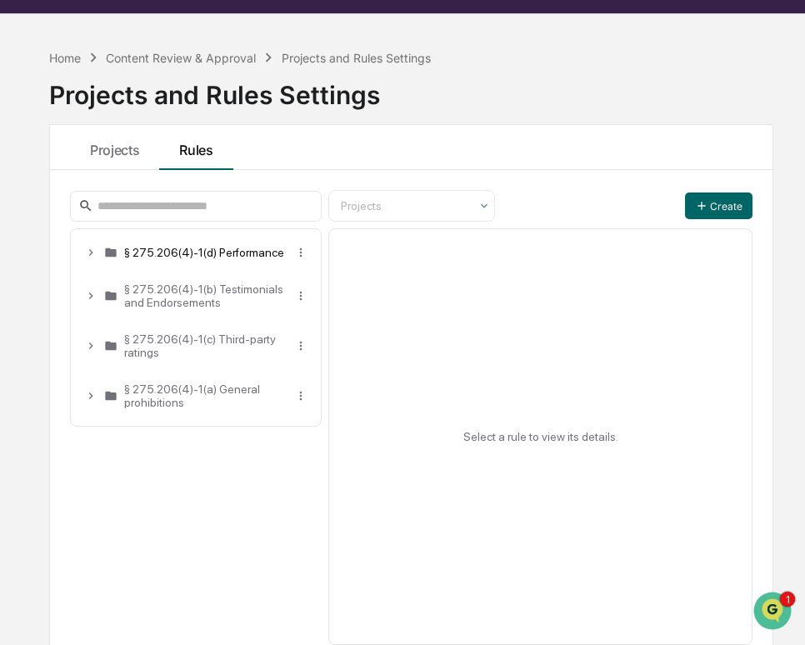
click at [197, 255] on div "§ 275.206(4)-1(d) Performance" at bounding box center [205, 252] width 163 height 13
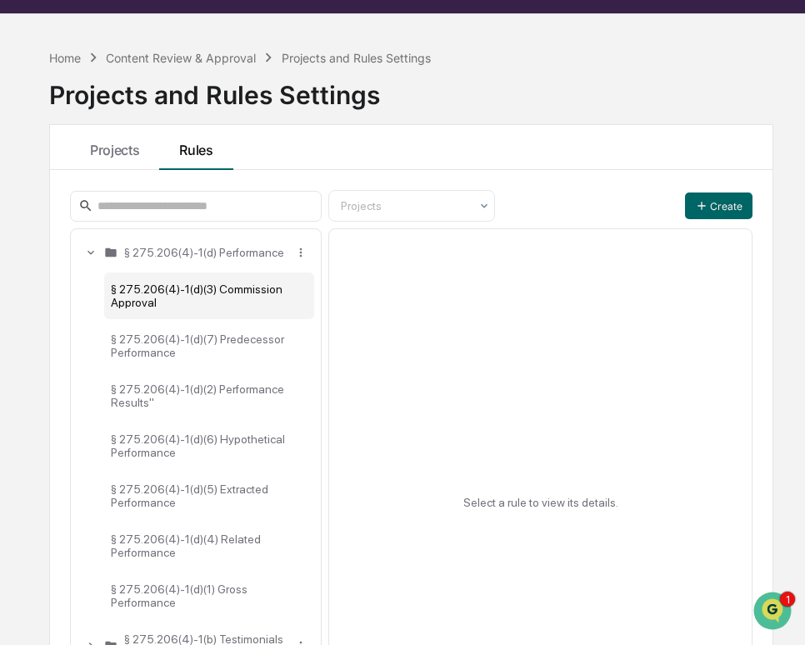
click at [193, 303] on div "§ 275.206(4)-1(d)(3) Commission Approval" at bounding box center [209, 296] width 210 height 47
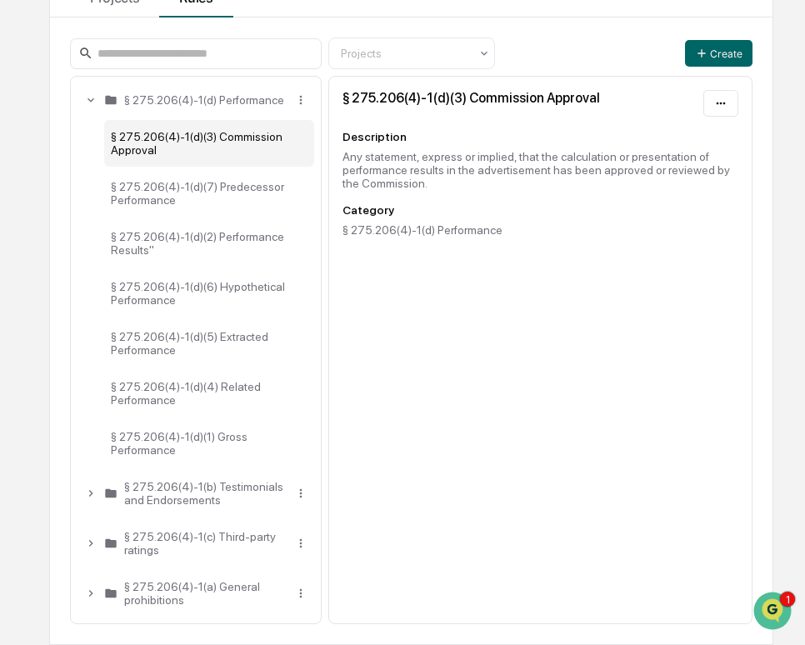
scroll to position [0, 0]
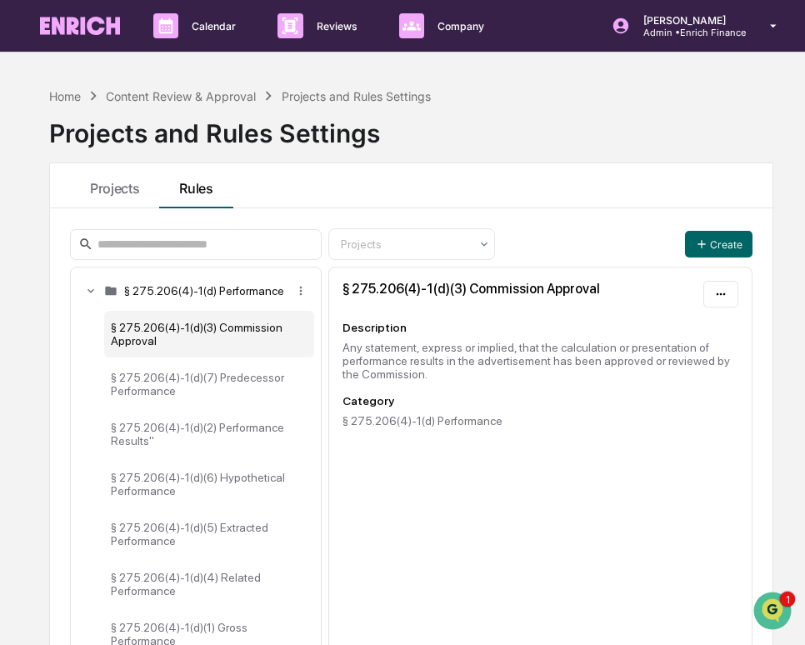
click at [120, 301] on div "§ 275.206(4)-1(d) Performance" at bounding box center [196, 290] width 237 height 33
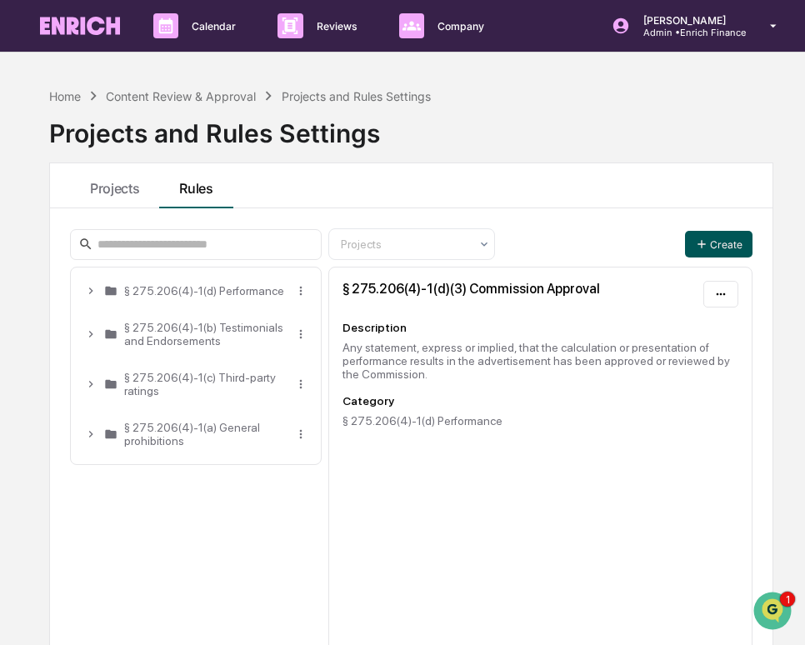
click at [726, 242] on html "Calendar Manage Tasks Reviews Approval Management Company People, Data, Setting…" at bounding box center [402, 322] width 805 height 645
click at [728, 305] on div "Rule" at bounding box center [720, 305] width 107 height 27
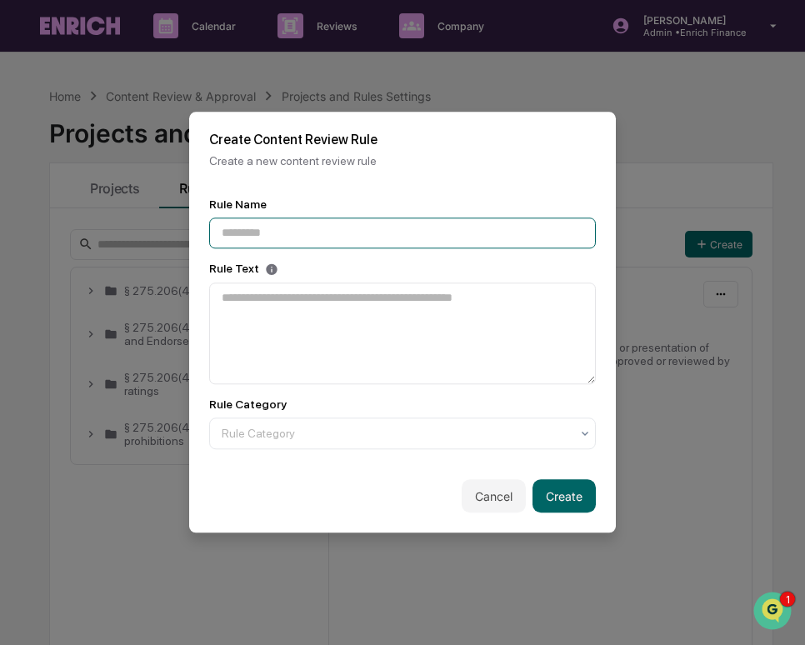
click at [438, 226] on input at bounding box center [402, 233] width 387 height 31
type input "****"
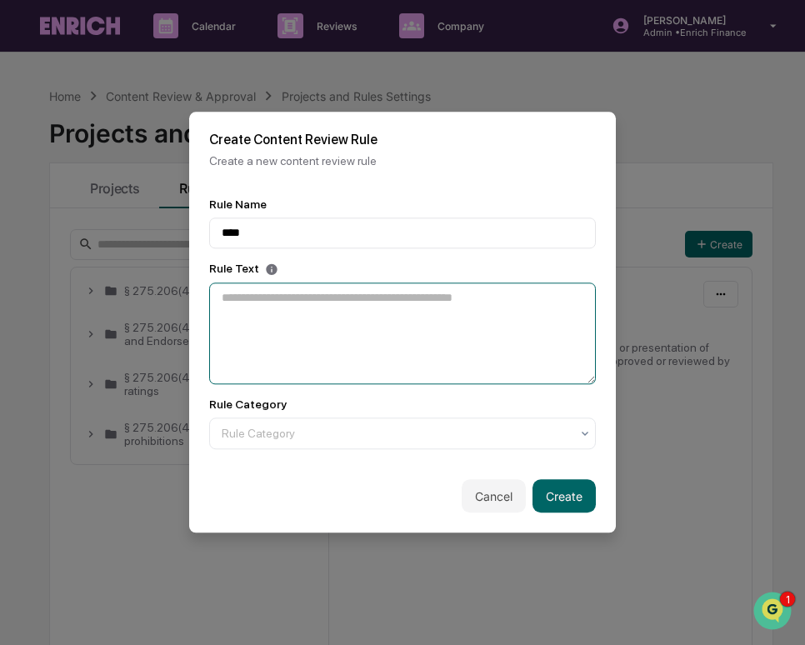
click at [443, 306] on textarea at bounding box center [402, 334] width 387 height 102
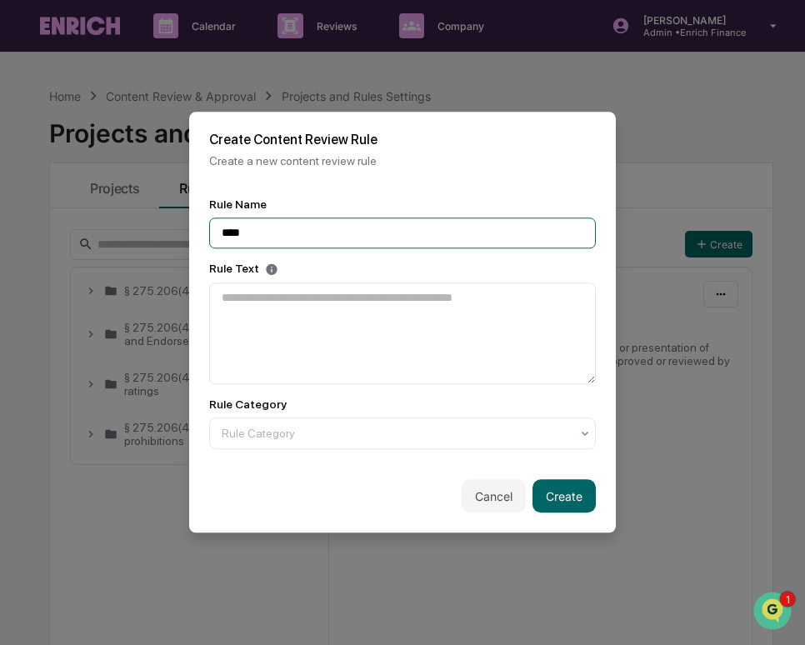
drag, startPoint x: 363, startPoint y: 226, endPoint x: 218, endPoint y: 226, distance: 145.0
click at [218, 226] on input "****" at bounding box center [402, 233] width 387 height 31
click at [285, 248] on input "****" at bounding box center [402, 233] width 387 height 31
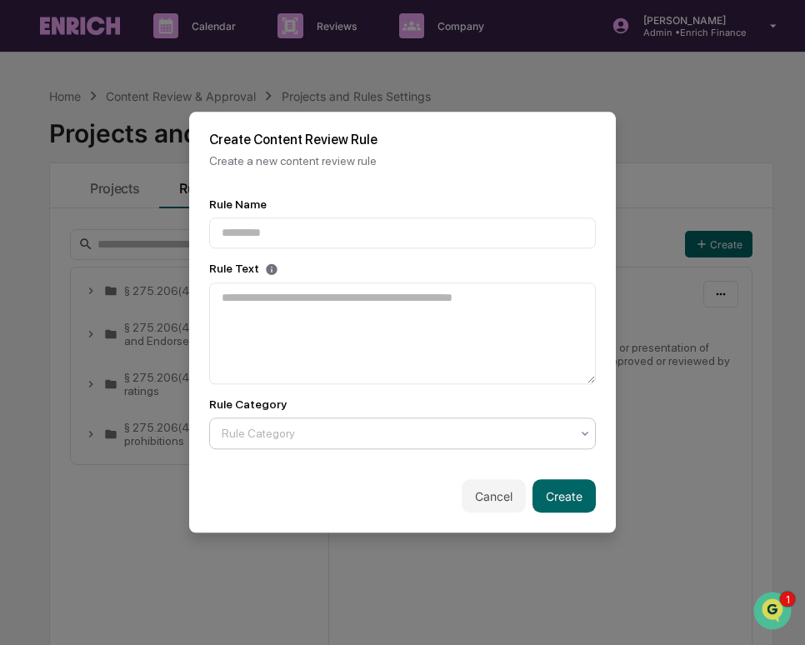
click at [324, 428] on div at bounding box center [396, 434] width 348 height 17
click at [342, 425] on div "Rule Category" at bounding box center [395, 434] width 365 height 23
click at [483, 488] on button "Cancel" at bounding box center [494, 496] width 64 height 33
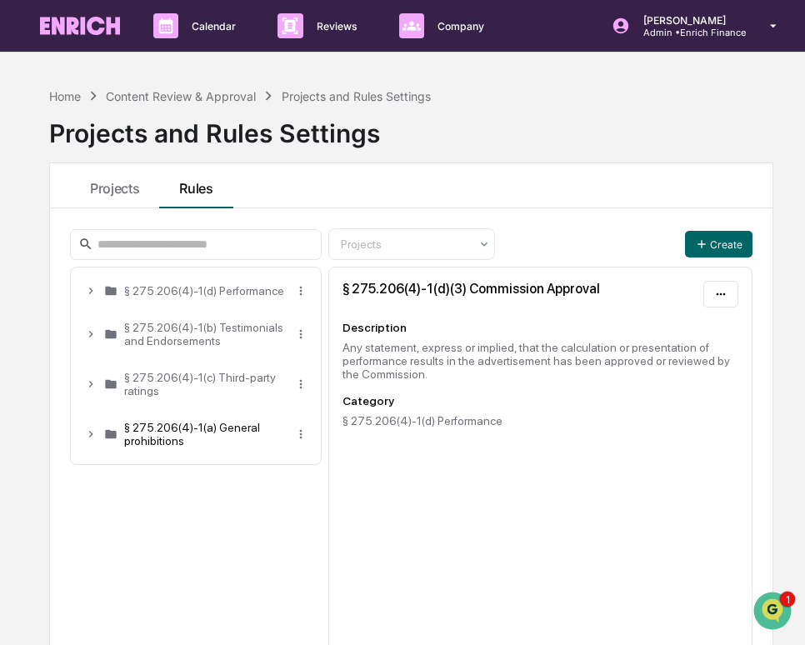
click at [183, 448] on div "§ 275.206(4)-1(a) General prohibitions" at bounding box center [205, 434] width 163 height 27
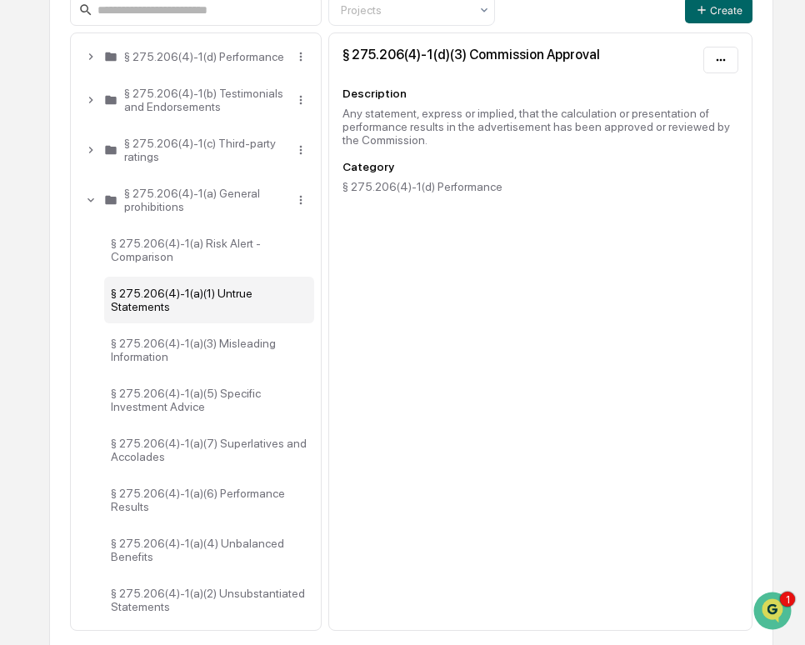
scroll to position [278, 0]
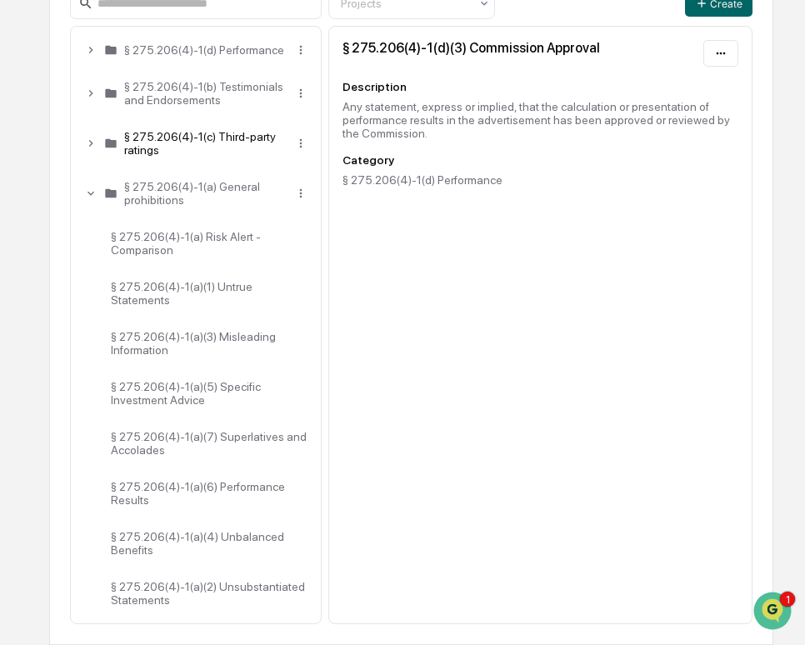
click at [158, 139] on div "§ 275.206(4)-1(c) Third-party ratings" at bounding box center [205, 143] width 163 height 27
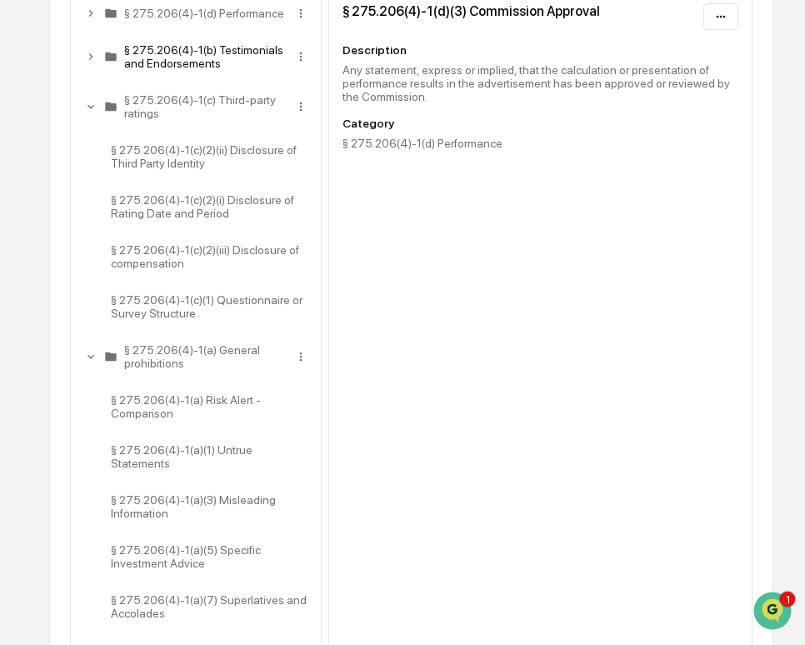
click at [148, 70] on div "§ 275.206(4)-1(b) Testimonials and Endorsements" at bounding box center [205, 56] width 163 height 27
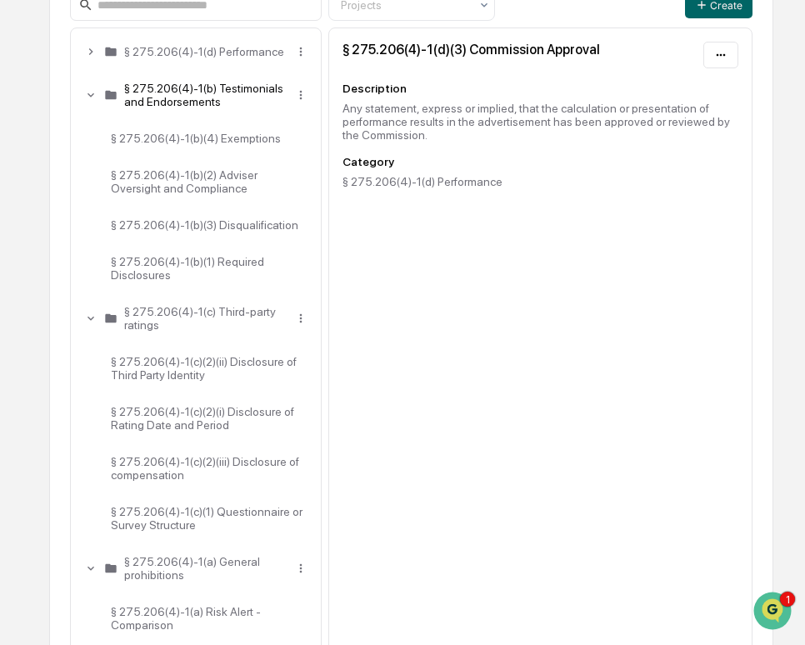
scroll to position [238, 0]
click at [164, 59] on div "§ 275.206(4)-1(d) Performance" at bounding box center [205, 52] width 163 height 13
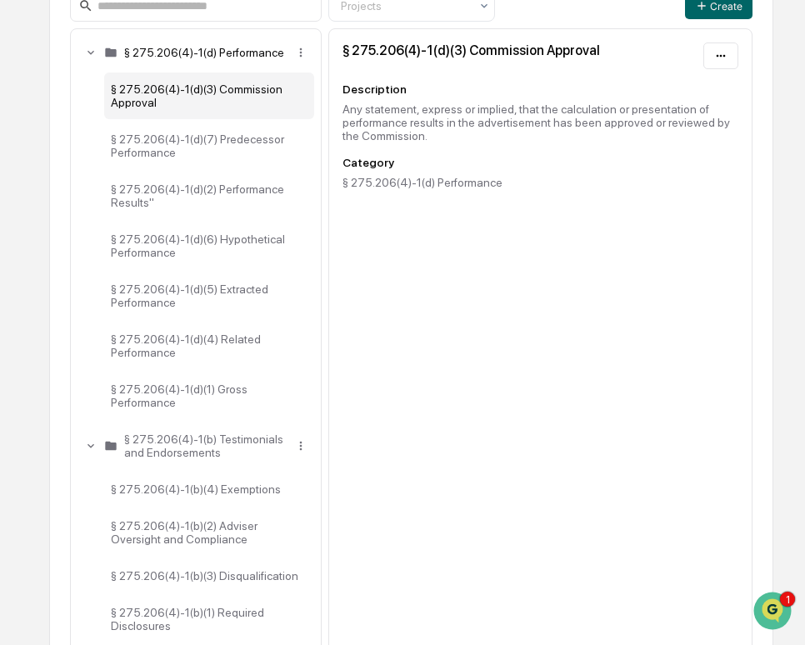
scroll to position [218, 0]
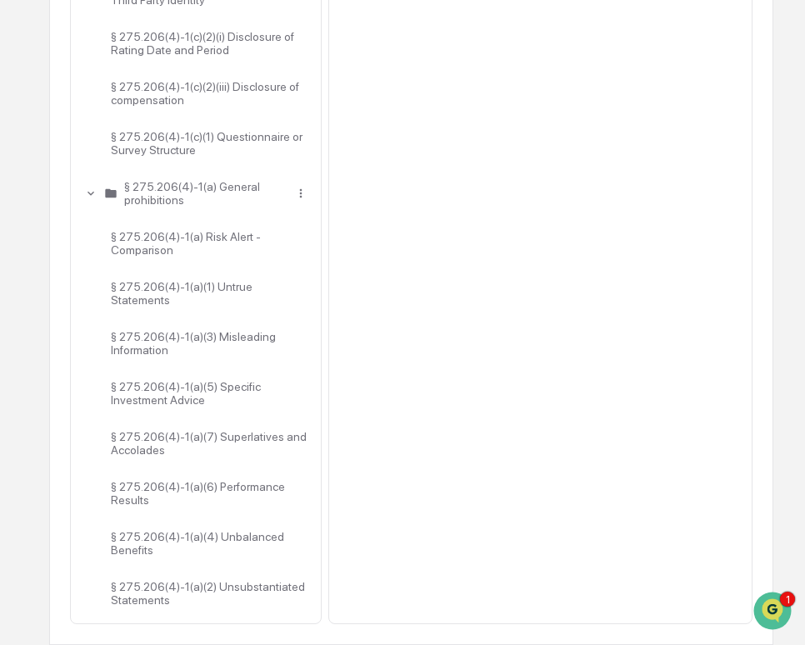
scroll to position [1027, 0]
click at [90, 187] on icon at bounding box center [90, 193] width 13 height 13
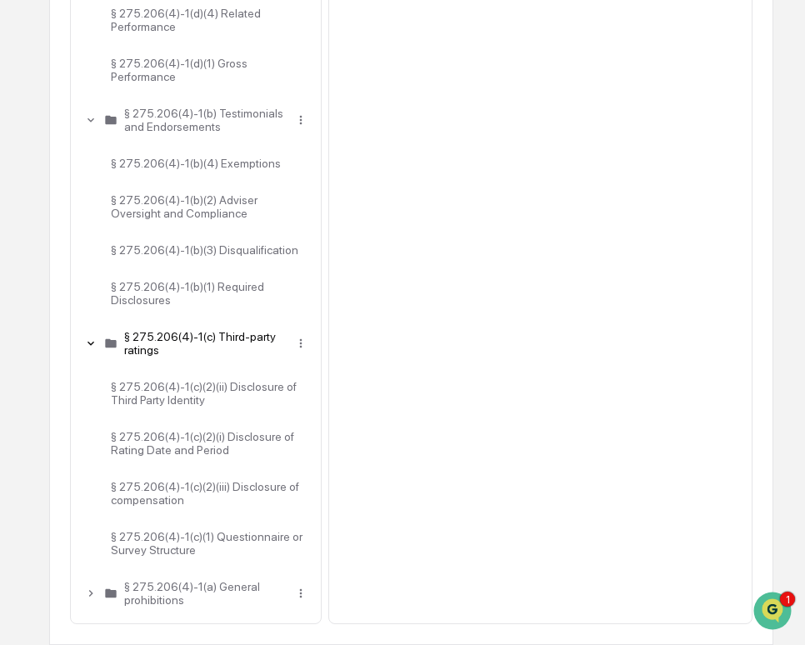
click at [94, 350] on icon at bounding box center [90, 343] width 13 height 13
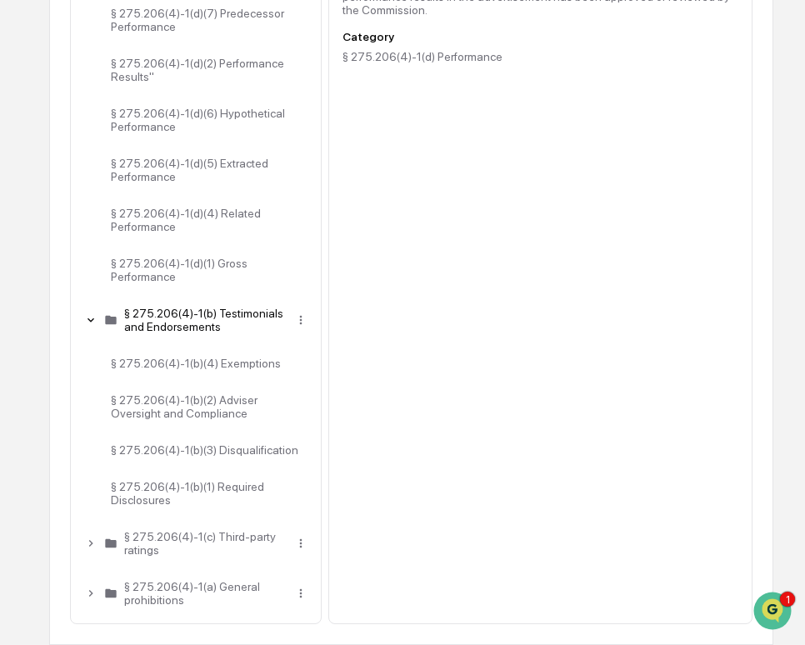
click at [86, 313] on icon at bounding box center [90, 319] width 13 height 13
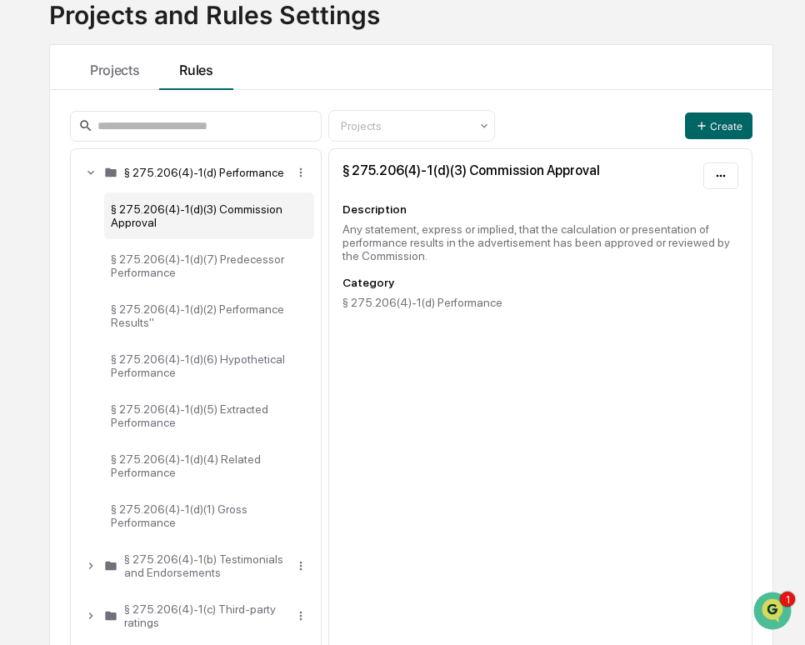
click at [87, 169] on div "§ 275.206(4)-1(d) Performance" at bounding box center [196, 172] width 237 height 33
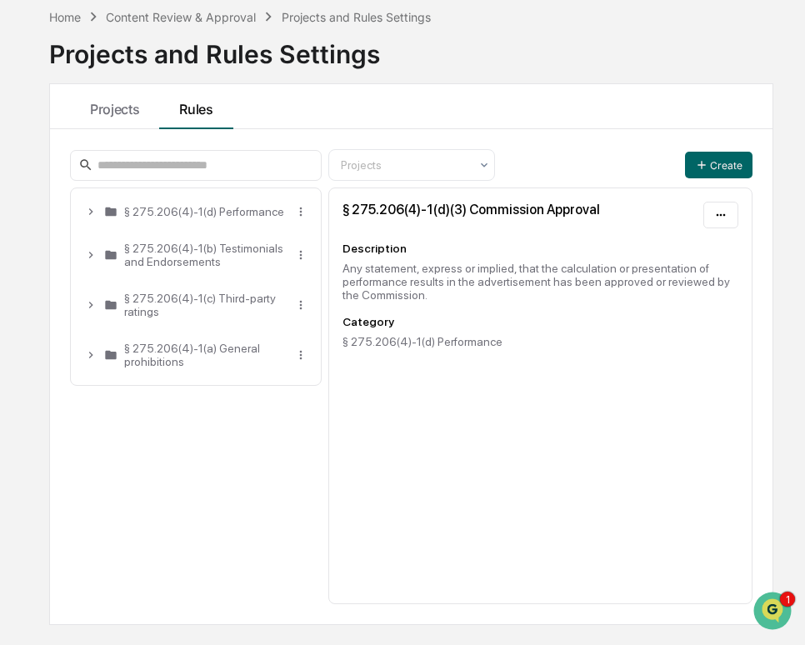
scroll to position [0, 0]
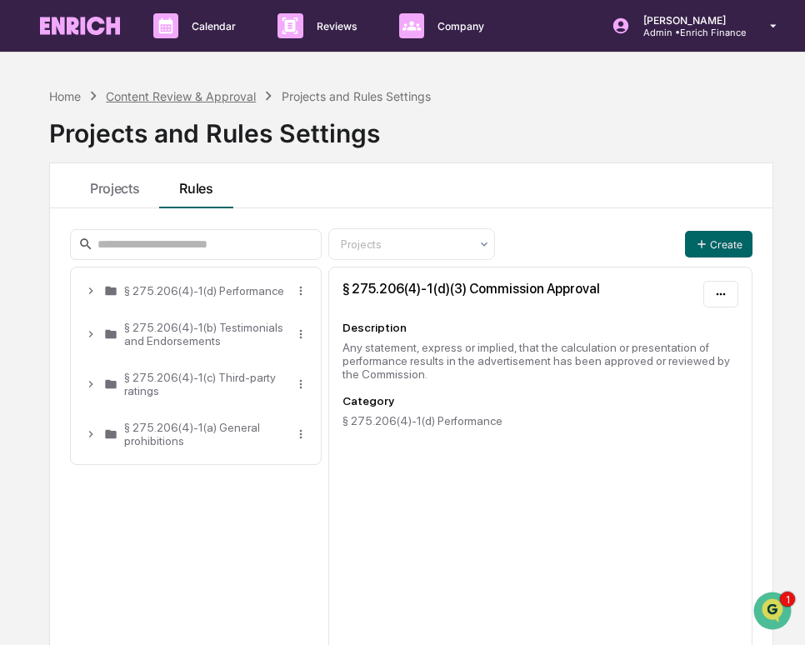
click at [213, 97] on div "Content Review & Approval" at bounding box center [181, 96] width 150 height 14
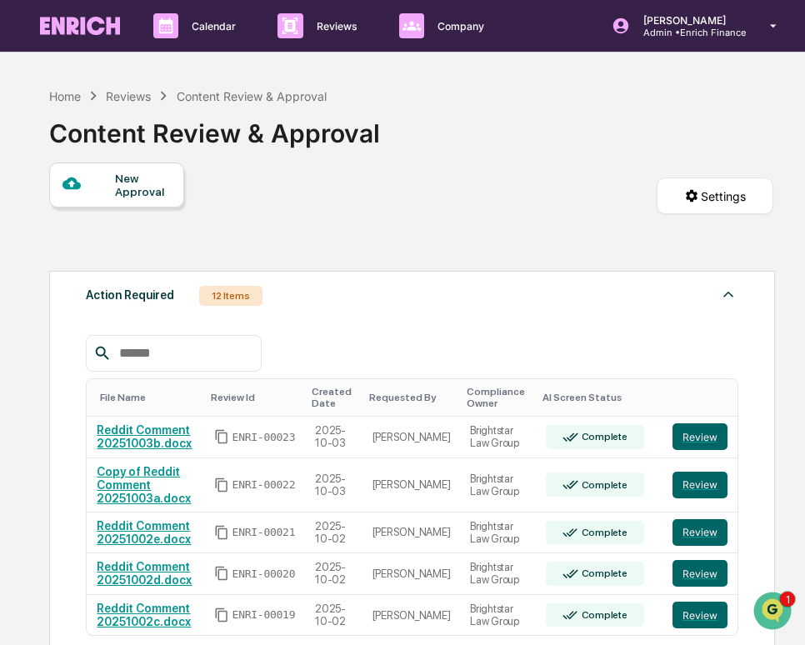
click at [285, 292] on div "Action Required 12 Items" at bounding box center [412, 295] width 652 height 23
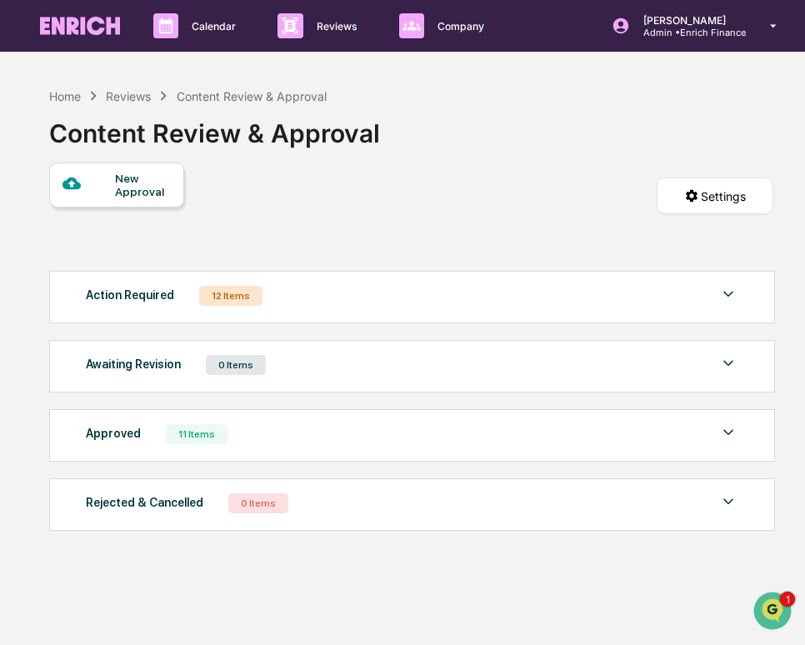
click at [370, 230] on div "New Approval Settings" at bounding box center [411, 213] width 724 height 100
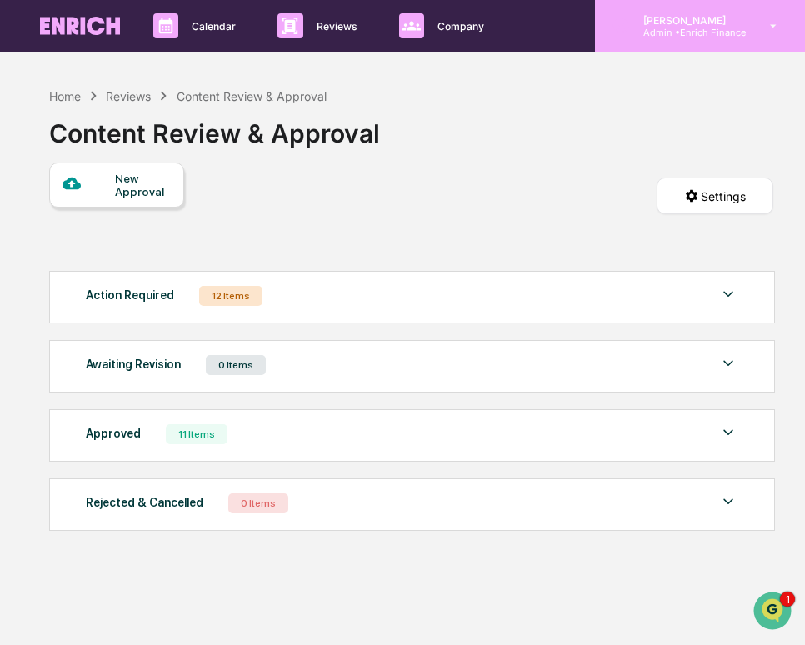
click at [724, 45] on div "[PERSON_NAME] Admin • Enrich Finance" at bounding box center [700, 26] width 210 height 52
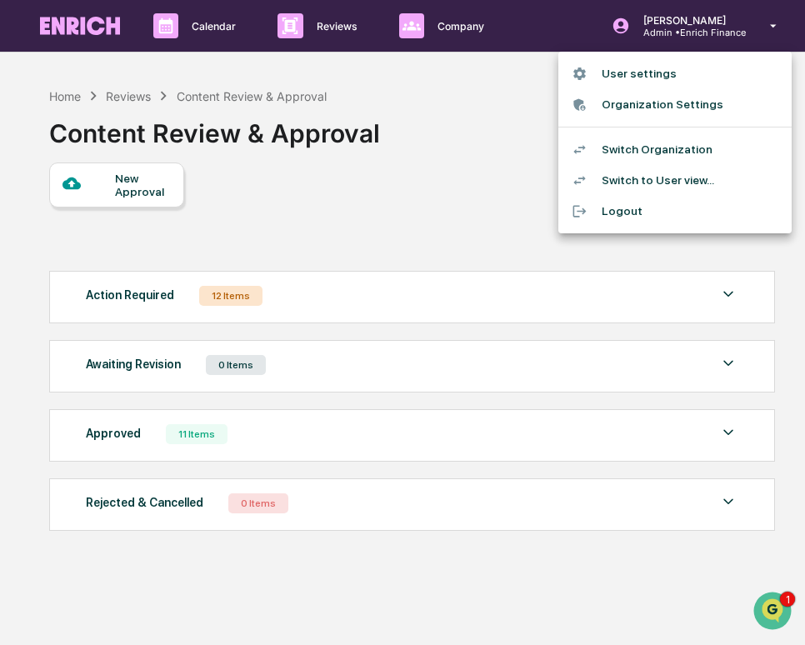
click at [699, 151] on li "Switch Organization" at bounding box center [674, 149] width 233 height 31
